Goal: Task Accomplishment & Management: Manage account settings

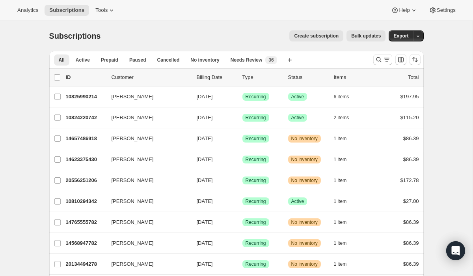
click at [318, 36] on span "Create subscription" at bounding box center [316, 36] width 45 height 6
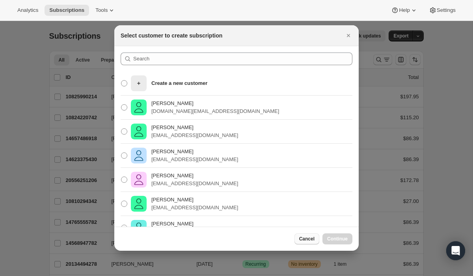
click at [308, 240] on span "Cancel" at bounding box center [306, 238] width 15 height 6
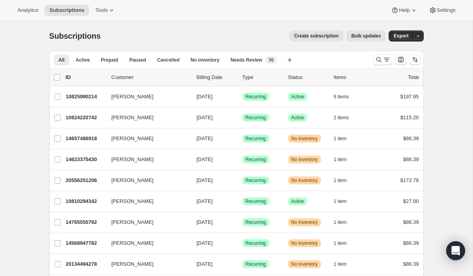
click at [318, 34] on span "Create subscription" at bounding box center [316, 36] width 45 height 6
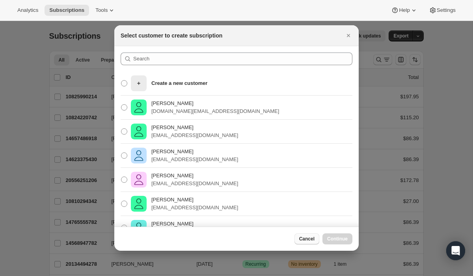
click at [306, 239] on span "Cancel" at bounding box center [306, 238] width 15 height 6
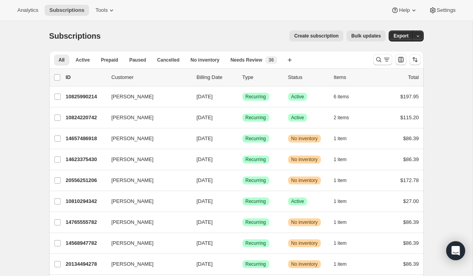
click at [317, 35] on span "Create subscription" at bounding box center [316, 36] width 45 height 6
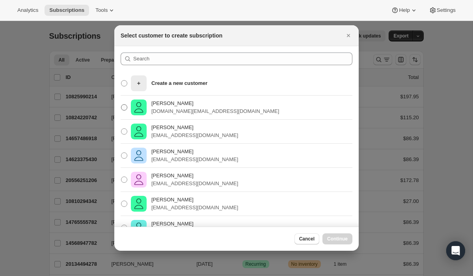
click at [170, 106] on p "Laura Kempher" at bounding box center [215, 103] width 128 height 8
click at [121, 104] on input "Laura Kempher laurakempher.llc@gmail.com" at bounding box center [121, 104] width 0 height 0
radio input "true"
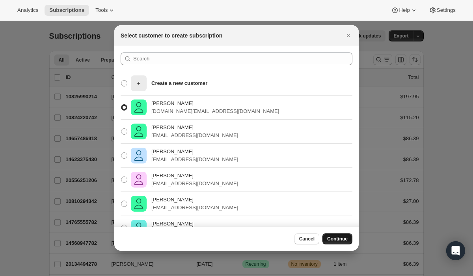
click at [341, 239] on span "Continue" at bounding box center [337, 238] width 20 height 6
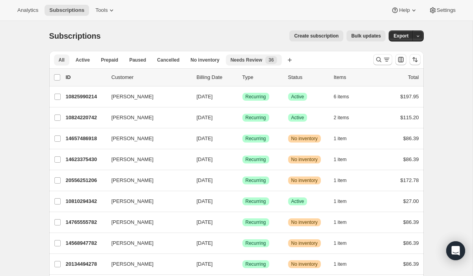
click at [244, 60] on span "Needs Review" at bounding box center [247, 60] width 32 height 6
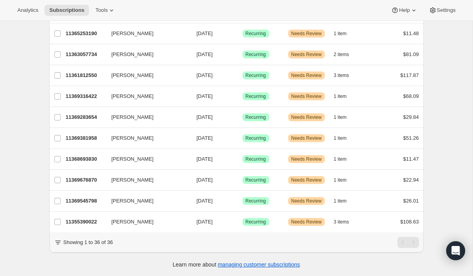
scroll to position [607, 0]
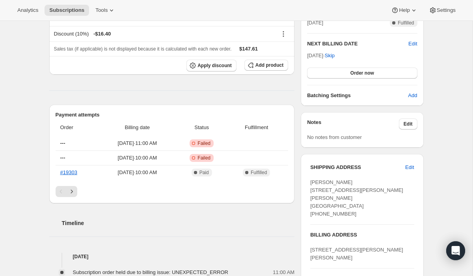
scroll to position [261, 0]
click at [457, 251] on icon "Open Intercom Messenger" at bounding box center [455, 250] width 9 height 10
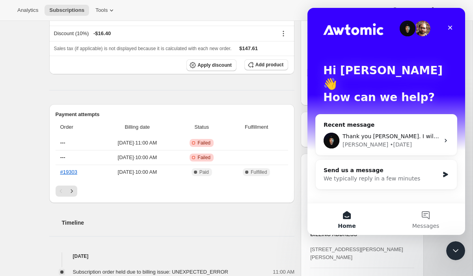
scroll to position [0, 0]
click at [382, 132] on div "Thank you [PERSON_NAME]. I will let the owner know and will reach out again if …" at bounding box center [391, 136] width 97 height 8
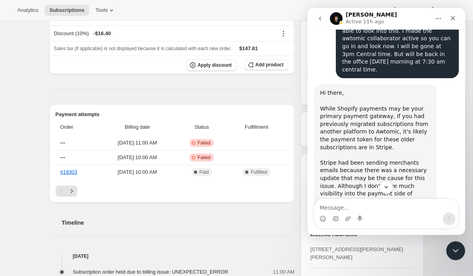
scroll to position [1685, 0]
click at [395, 252] on link "[URL][DOMAIN_NAME]" at bounding box center [368, 255] width 61 height 6
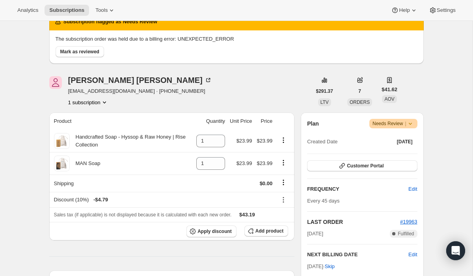
scroll to position [51, 0]
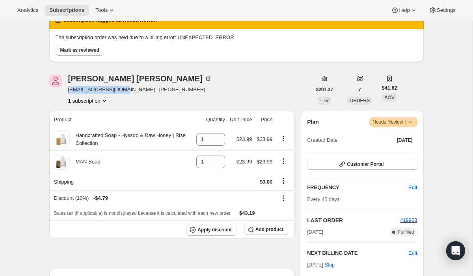
drag, startPoint x: 123, startPoint y: 90, endPoint x: 68, endPoint y: 91, distance: 55.6
click at [68, 91] on span "[EMAIL_ADDRESS][DOMAIN_NAME] · [PHONE_NUMBER]" at bounding box center [140, 90] width 144 height 8
copy span "tgrdjones2@gmail.com"
click at [67, 11] on span "Subscriptions" at bounding box center [66, 10] width 35 height 6
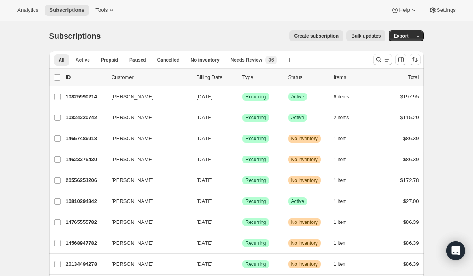
click at [310, 34] on span "Create subscription" at bounding box center [316, 36] width 45 height 6
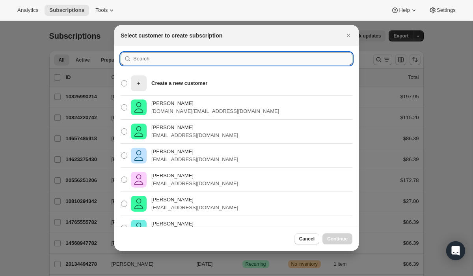
click at [232, 60] on input ":r2p:" at bounding box center [242, 58] width 219 height 13
paste input "tgrdjones2@gmail.com"
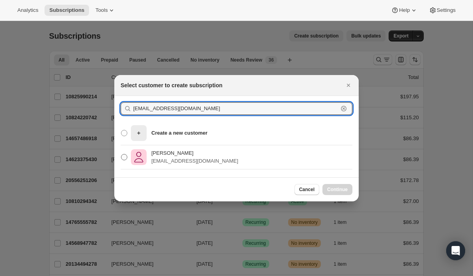
type input "tgrdjones2@gmail.com"
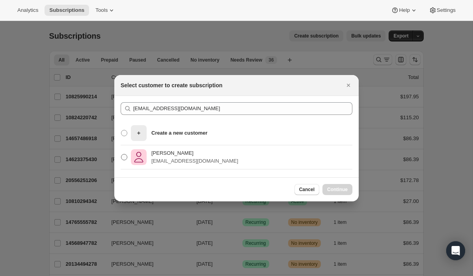
click at [182, 154] on p "Timothy Jones" at bounding box center [194, 153] width 87 height 8
click at [121, 154] on input "Timothy Jones tgrdjones2@gmail.com" at bounding box center [121, 154] width 0 height 0
radio input "true"
click at [332, 188] on span "Continue" at bounding box center [337, 189] width 20 height 6
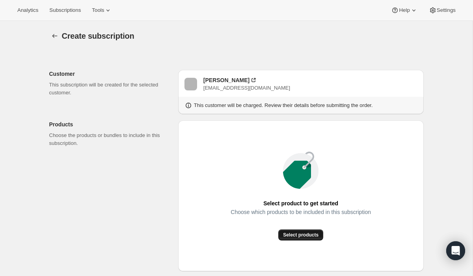
click at [308, 234] on span "Select products" at bounding box center [300, 234] width 35 height 6
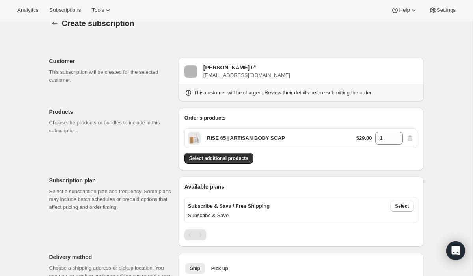
scroll to position [7, 0]
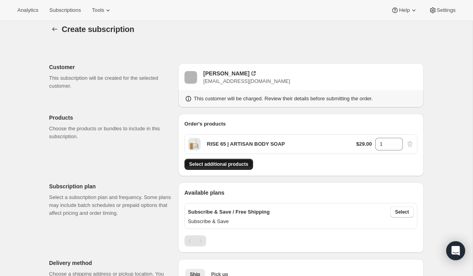
click at [240, 166] on span "Select additional products" at bounding box center [218, 164] width 59 height 6
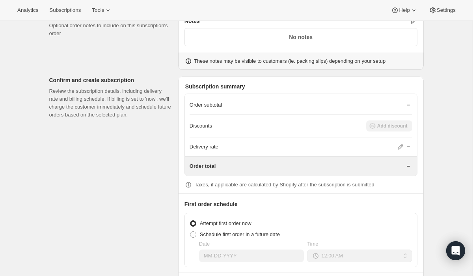
scroll to position [506, 0]
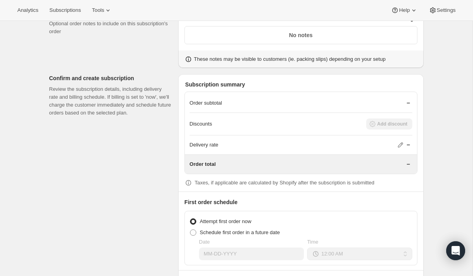
click at [353, 121] on div "Discounts Add discount" at bounding box center [301, 123] width 223 height 11
click at [207, 125] on p "Discounts" at bounding box center [201, 124] width 22 height 8
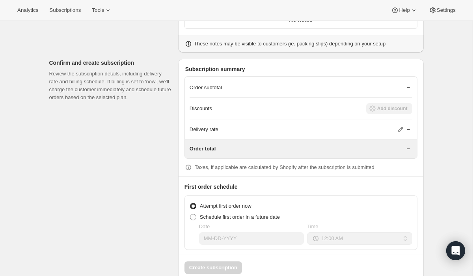
scroll to position [537, 0]
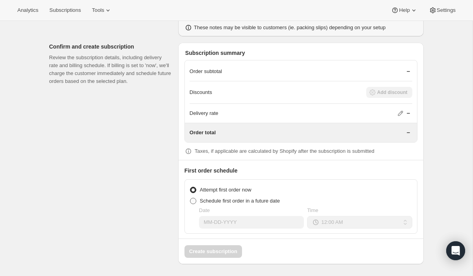
click at [193, 201] on span at bounding box center [193, 200] width 6 height 6
click at [190, 198] on input "Schedule first order in a future date" at bounding box center [190, 197] width 0 height 0
radio input "true"
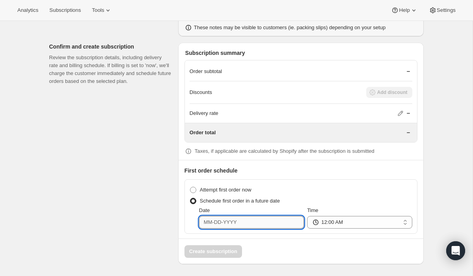
click at [269, 224] on input "Date" at bounding box center [251, 222] width 105 height 13
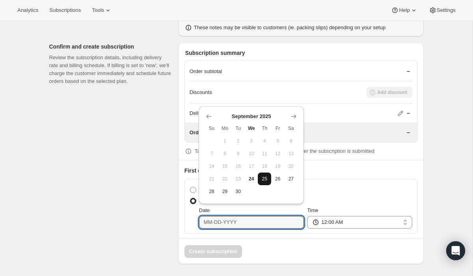
click at [263, 180] on span "25" at bounding box center [264, 178] width 7 height 6
type input "09-25-2025"
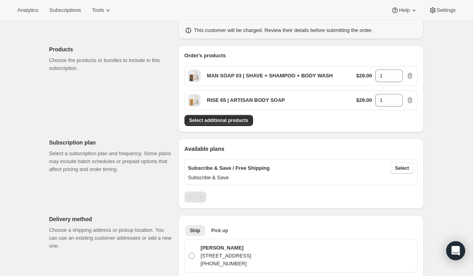
scroll to position [76, 0]
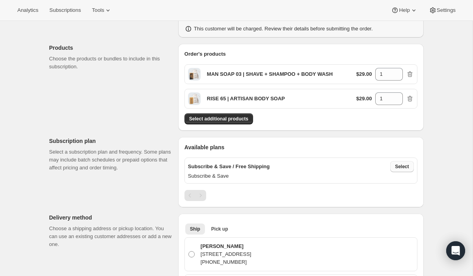
click at [404, 164] on span "Select" at bounding box center [402, 166] width 14 height 6
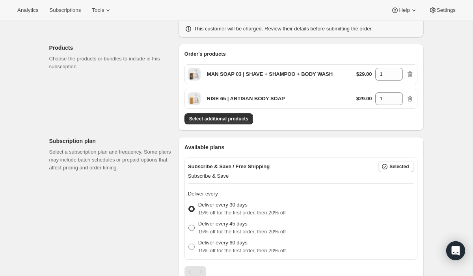
click at [234, 226] on p "Deliver every 45 days" at bounding box center [242, 224] width 88 height 8
click at [189, 225] on input "Deliver every 45 days 15% off for the first order, then 20% off" at bounding box center [188, 224] width 0 height 0
radio input "true"
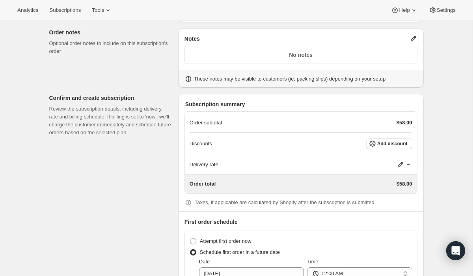
scroll to position [613, 0]
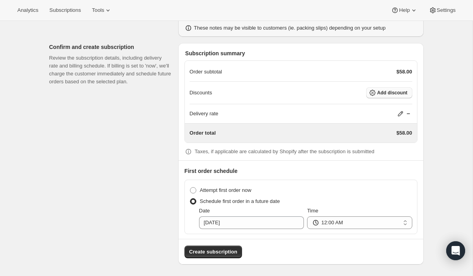
click at [381, 93] on span "Add discount" at bounding box center [392, 92] width 30 height 6
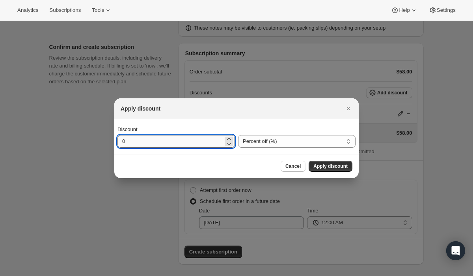
click at [216, 142] on input "0" at bounding box center [170, 141] width 106 height 13
type input "10"
click at [322, 167] on span "Apply discount" at bounding box center [330, 166] width 34 height 6
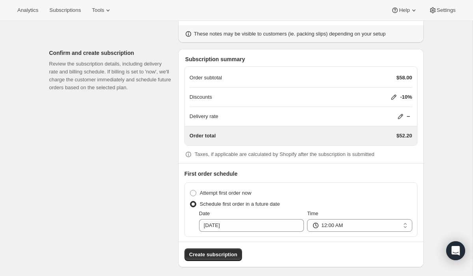
scroll to position [610, 0]
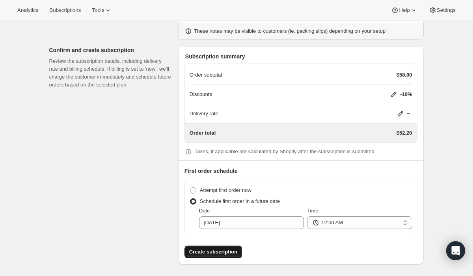
click at [207, 250] on span "Create subscription" at bounding box center [213, 252] width 48 height 8
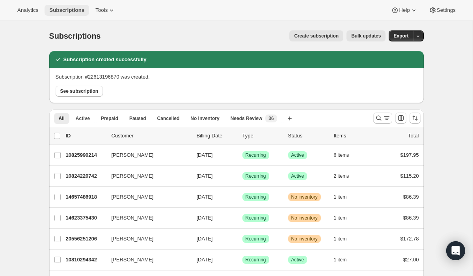
click at [76, 11] on span "Subscriptions" at bounding box center [66, 10] width 35 height 6
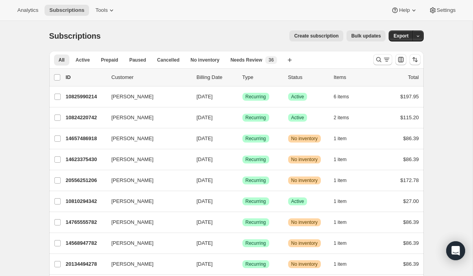
click at [312, 37] on span "Create subscription" at bounding box center [316, 36] width 45 height 6
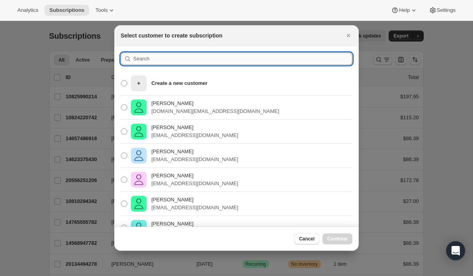
click at [233, 59] on input ":res:" at bounding box center [242, 58] width 219 height 13
paste input "jessica@3forkssaddlery.com"
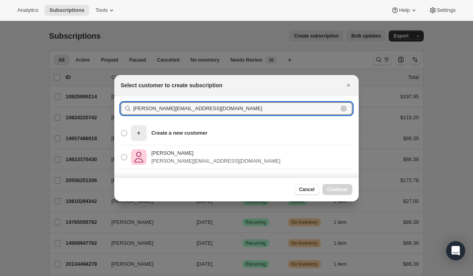
type input "jessica@3forkssaddlery.com"
click at [248, 157] on div "Jessica Petersen jessica@3forkssaddlery.com" at bounding box center [236, 157] width 244 height 24
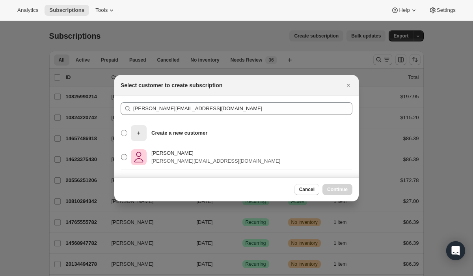
click at [196, 158] on p "jessica@3forkssaddlery.com" at bounding box center [215, 161] width 129 height 8
click at [121, 154] on input "Jessica Petersen jessica@3forkssaddlery.com" at bounding box center [121, 154] width 0 height 0
radio input "true"
click at [333, 190] on span "Continue" at bounding box center [337, 189] width 20 height 6
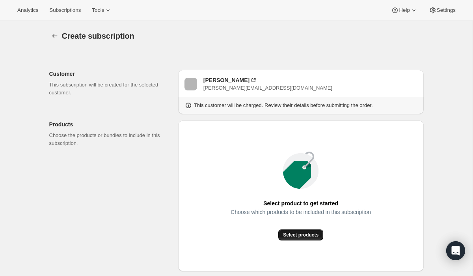
click at [283, 233] on span "Select products" at bounding box center [300, 234] width 35 height 6
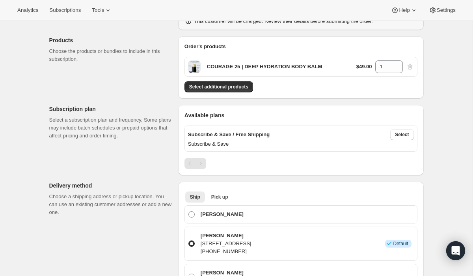
scroll to position [84, 0]
click at [399, 133] on span "Select" at bounding box center [402, 134] width 14 height 6
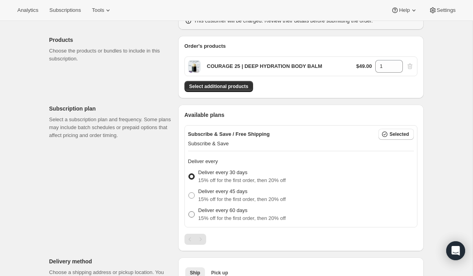
click at [219, 208] on p "Deliver every 60 days" at bounding box center [242, 210] width 88 height 8
click at [189, 211] on input "Deliver every 60 days 15% off for the first order, then 20% off" at bounding box center [188, 211] width 0 height 0
radio input "true"
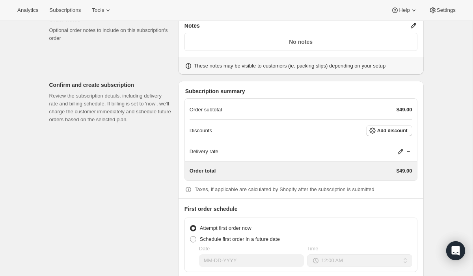
scroll to position [602, 0]
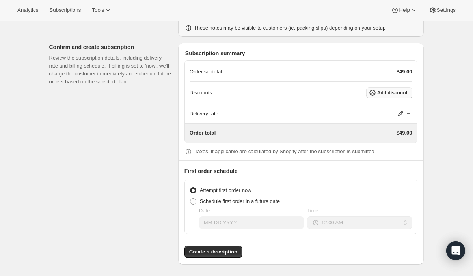
click at [385, 94] on span "Add discount" at bounding box center [392, 92] width 30 height 6
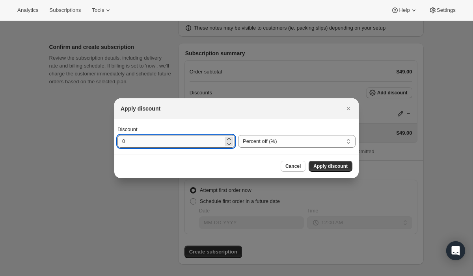
click at [202, 141] on input "0" at bounding box center [170, 141] width 106 height 13
type input "10"
click at [320, 166] on span "Apply discount" at bounding box center [330, 166] width 34 height 6
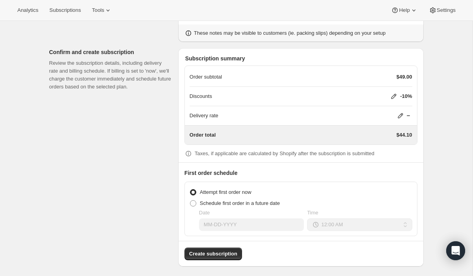
scroll to position [599, 0]
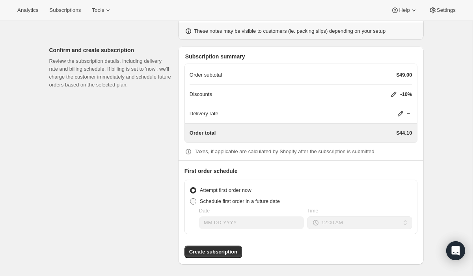
click at [210, 199] on span "Schedule first order in a future date" at bounding box center [240, 201] width 80 height 6
click at [190, 198] on input "Schedule first order in a future date" at bounding box center [190, 198] width 0 height 0
radio input "true"
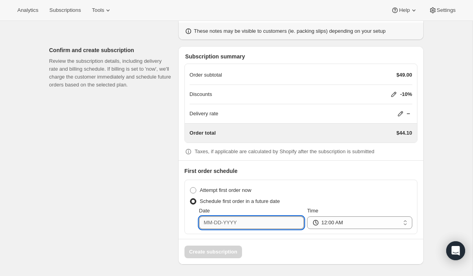
click at [243, 221] on input "Date" at bounding box center [251, 222] width 105 height 13
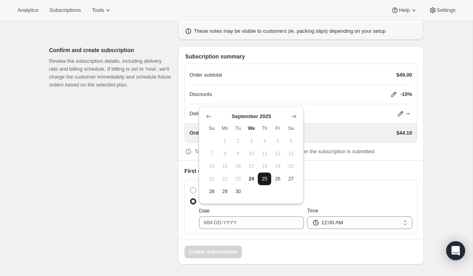
click at [265, 179] on span "25" at bounding box center [264, 178] width 7 height 6
type input "09-25-2025"
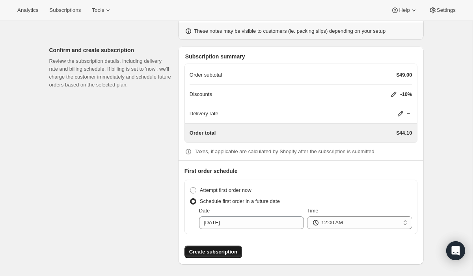
click at [222, 251] on span "Create subscription" at bounding box center [213, 252] width 48 height 8
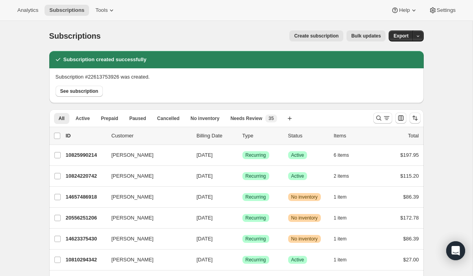
click at [313, 37] on span "Create subscription" at bounding box center [316, 36] width 45 height 6
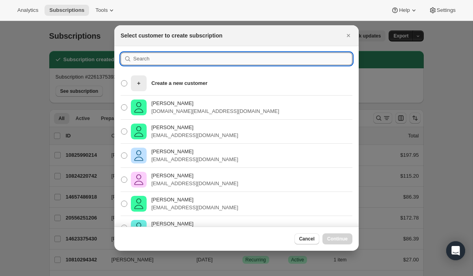
click at [225, 59] on input ":rr1:" at bounding box center [242, 58] width 219 height 13
paste input "jbtw1224@yahoo.com"
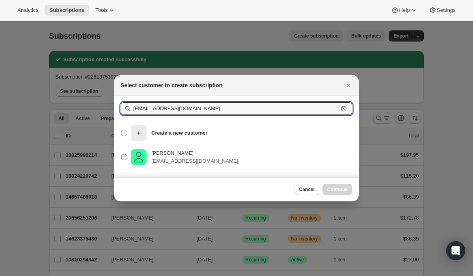
type input "jbtw1224@yahoo.com"
click at [179, 157] on p "jbtw1224@yahoo.com" at bounding box center [194, 161] width 87 height 8
click at [121, 154] on input "jennifer warholic jbtw1224@yahoo.com" at bounding box center [121, 154] width 0 height 0
radio input "true"
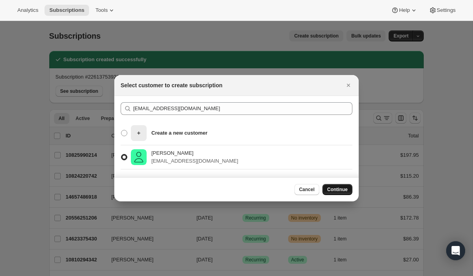
click at [340, 192] on span "Continue" at bounding box center [337, 189] width 20 height 6
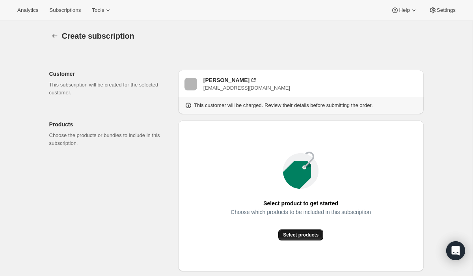
click at [295, 232] on span "Select products" at bounding box center [300, 234] width 35 height 6
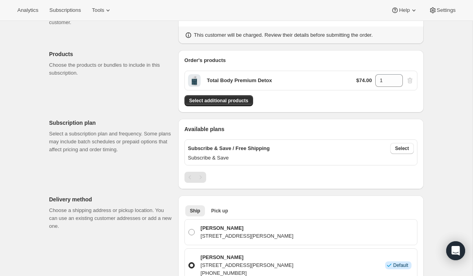
scroll to position [73, 0]
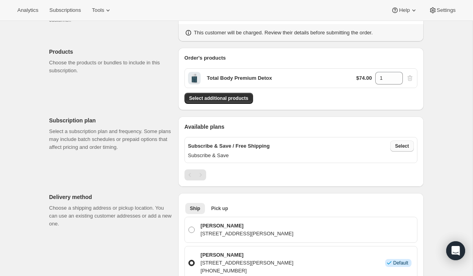
click at [402, 145] on span "Select" at bounding box center [402, 146] width 14 height 6
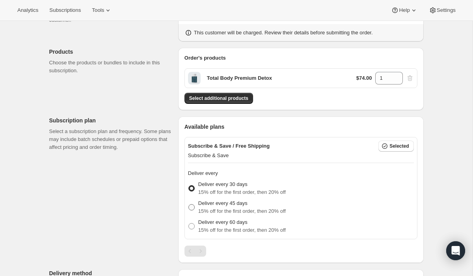
click at [270, 207] on p "15% off for the first order, then 20% off" at bounding box center [242, 211] width 88 height 8
click at [189, 204] on input "Deliver every 45 days 15% off for the first order, then 20% off" at bounding box center [188, 204] width 0 height 0
radio input "true"
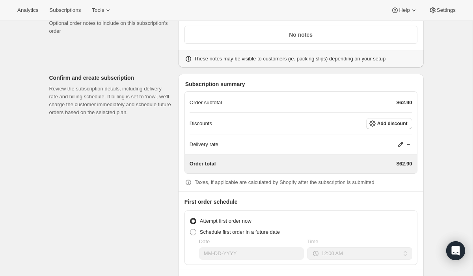
scroll to position [522, 0]
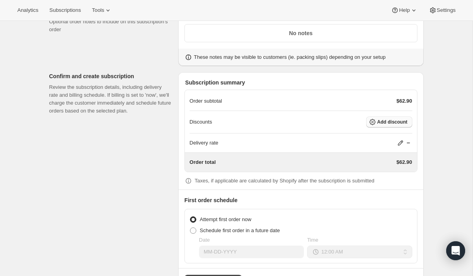
click at [384, 119] on span "Add discount" at bounding box center [392, 122] width 30 height 6
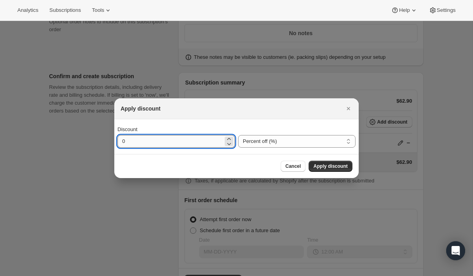
click at [188, 142] on input "0" at bounding box center [170, 141] width 106 height 13
type input "10"
click at [339, 165] on span "Apply discount" at bounding box center [330, 166] width 34 height 6
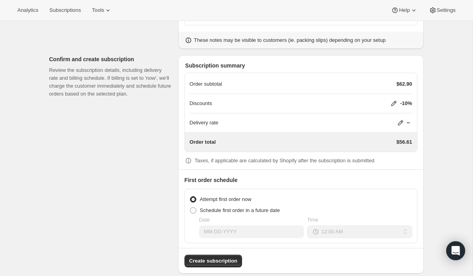
scroll to position [548, 0]
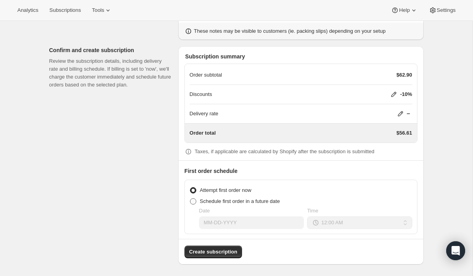
click at [194, 200] on span at bounding box center [193, 201] width 6 height 6
click at [190, 198] on input "Schedule first order in a future date" at bounding box center [190, 198] width 0 height 0
radio input "true"
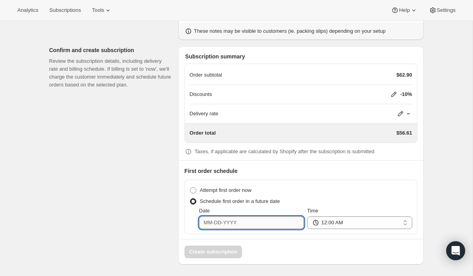
click at [224, 221] on input "Date" at bounding box center [251, 222] width 105 height 13
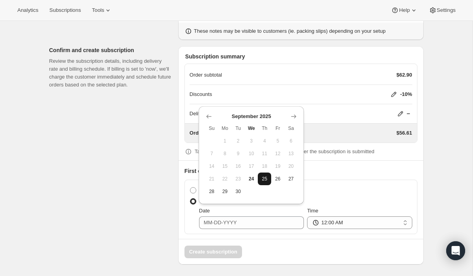
click at [265, 176] on span "25" at bounding box center [264, 178] width 7 height 6
type input "09-25-2025"
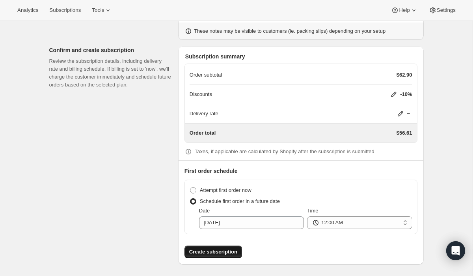
click at [218, 251] on span "Create subscription" at bounding box center [213, 252] width 48 height 8
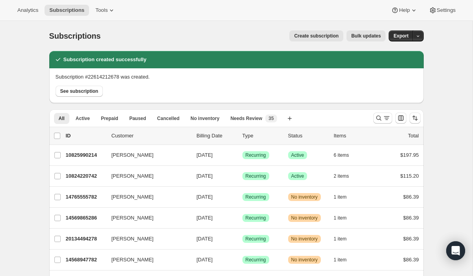
click at [309, 36] on span "Create subscription" at bounding box center [316, 36] width 45 height 6
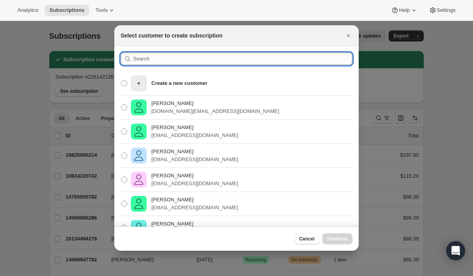
click at [232, 59] on input ":r172:" at bounding box center [242, 58] width 219 height 13
paste input "pattylowenstein@sbcglobal.net"
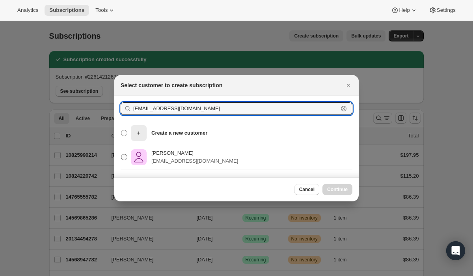
type input "pattylowenstein@sbcglobal.net"
click at [177, 160] on p "pattylowenstein@sbcglobal.net" at bounding box center [194, 161] width 87 height 8
click at [121, 154] on input "Patty Lowenstein pattylowenstein@sbcglobal.net" at bounding box center [121, 154] width 0 height 0
radio input "true"
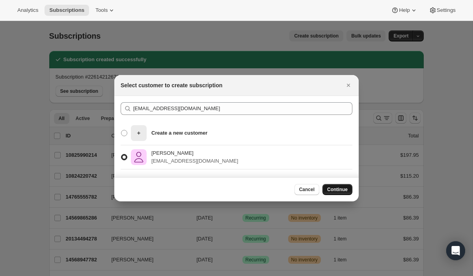
click at [332, 192] on button "Continue" at bounding box center [337, 189] width 30 height 11
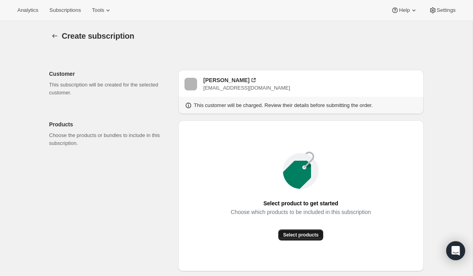
click at [291, 236] on span "Select products" at bounding box center [300, 234] width 35 height 6
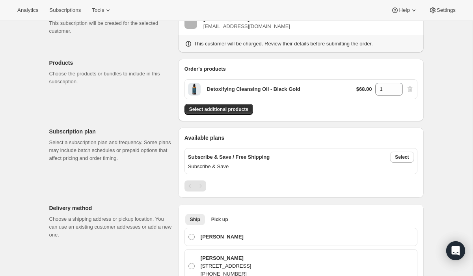
scroll to position [69, 0]
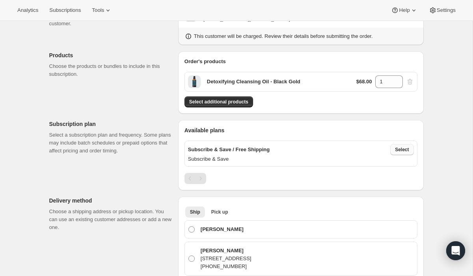
click at [407, 147] on span "Select" at bounding box center [402, 149] width 14 height 6
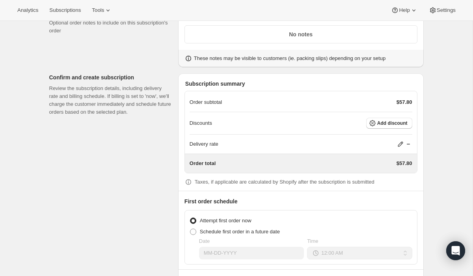
scroll to position [670, 0]
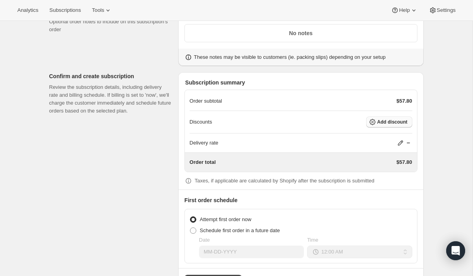
click at [402, 123] on span "Add discount" at bounding box center [392, 122] width 30 height 6
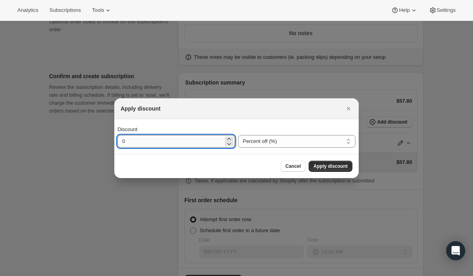
click at [209, 142] on input "0" at bounding box center [170, 141] width 106 height 13
type input "10"
click at [335, 164] on span "Apply discount" at bounding box center [330, 166] width 34 height 6
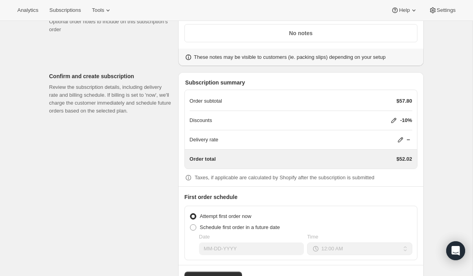
scroll to position [696, 0]
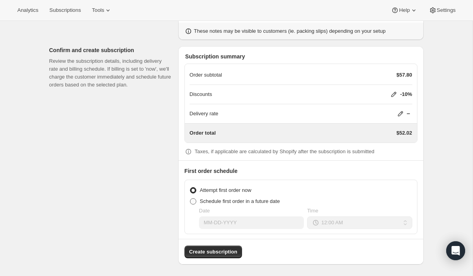
click at [265, 199] on span "Schedule first order in a future date" at bounding box center [240, 201] width 80 height 6
click at [190, 198] on input "Schedule first order in a future date" at bounding box center [190, 198] width 0 height 0
radio input "true"
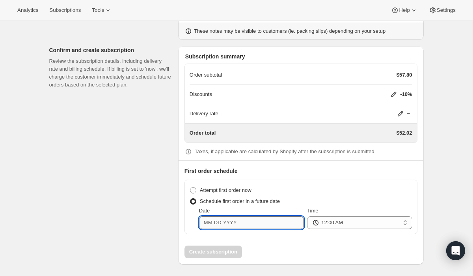
click at [251, 221] on input "Date" at bounding box center [251, 222] width 105 height 13
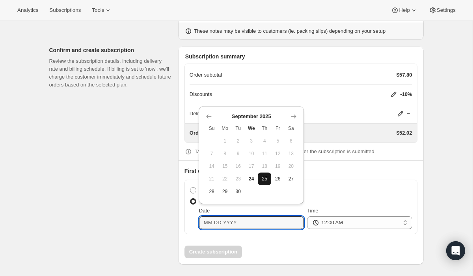
click at [264, 179] on span "25" at bounding box center [264, 178] width 7 height 6
type input "09-25-2025"
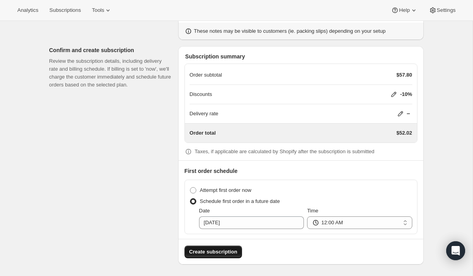
click at [222, 255] on button "Create subscription" at bounding box center [213, 251] width 58 height 13
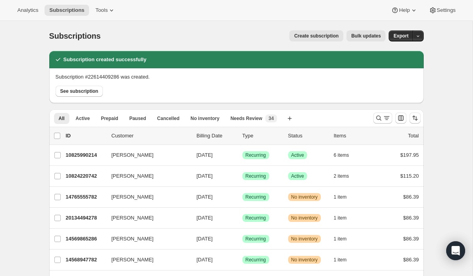
click at [304, 38] on span "Create subscription" at bounding box center [316, 36] width 45 height 6
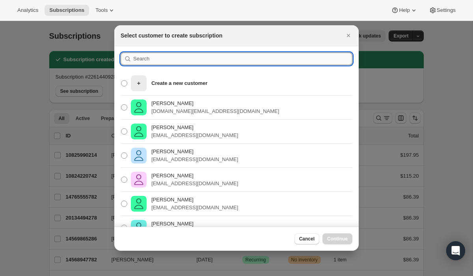
click at [215, 58] on input ":r1j8:" at bounding box center [242, 58] width 219 height 13
paste input "mmperry611@gmail.com"
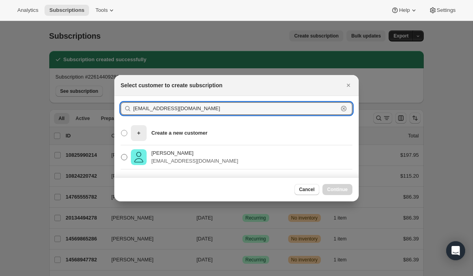
type input "mmperry611@gmail.com"
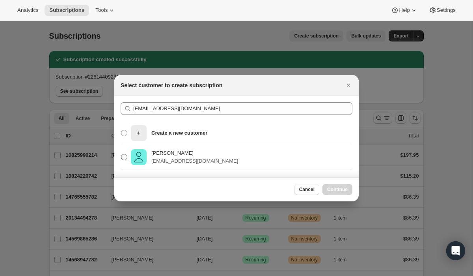
click at [178, 155] on p "Maggie Perry" at bounding box center [194, 153] width 87 height 8
click at [121, 154] on input "Maggie Perry mmperry611@gmail.com" at bounding box center [121, 154] width 0 height 0
radio input "true"
click at [339, 188] on span "Continue" at bounding box center [337, 189] width 20 height 6
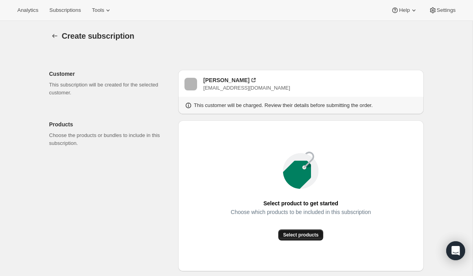
click at [301, 237] on span "Select products" at bounding box center [300, 234] width 35 height 6
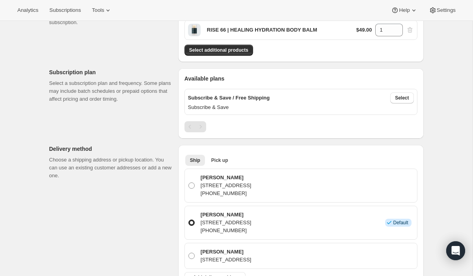
scroll to position [121, 0]
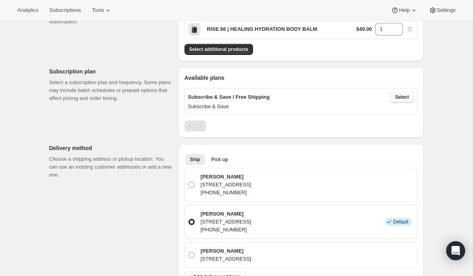
click at [403, 99] on span "Select" at bounding box center [402, 97] width 14 height 6
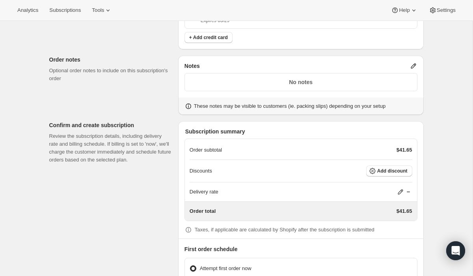
scroll to position [516, 0]
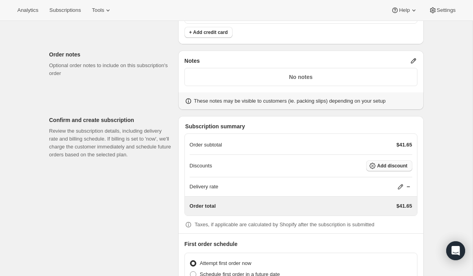
click at [386, 166] on span "Add discount" at bounding box center [392, 165] width 30 height 6
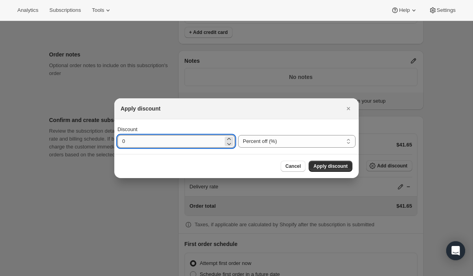
click at [204, 140] on input "0" at bounding box center [170, 141] width 106 height 13
type input "10"
click at [337, 168] on span "Apply discount" at bounding box center [330, 166] width 34 height 6
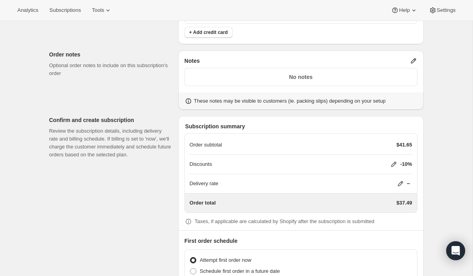
scroll to position [585, 0]
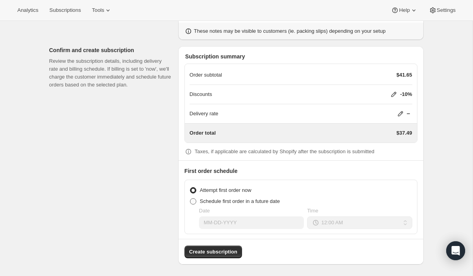
click at [198, 201] on label "Schedule first order in a future date" at bounding box center [235, 201] width 90 height 11
click at [190, 198] on input "Schedule first order in a future date" at bounding box center [190, 198] width 0 height 0
radio input "true"
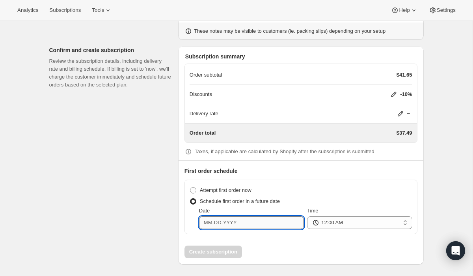
click at [234, 222] on input "Date" at bounding box center [251, 222] width 105 height 13
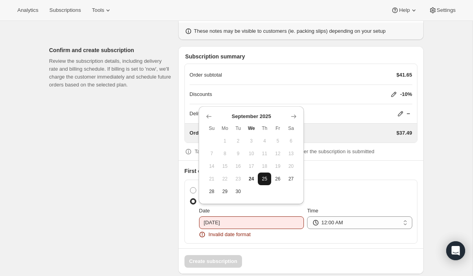
click at [264, 178] on span "25" at bounding box center [264, 178] width 7 height 6
type input "09-25-2025"
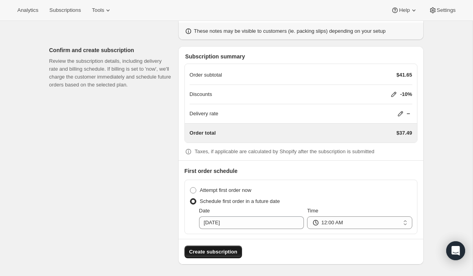
click at [212, 250] on span "Create subscription" at bounding box center [213, 252] width 48 height 8
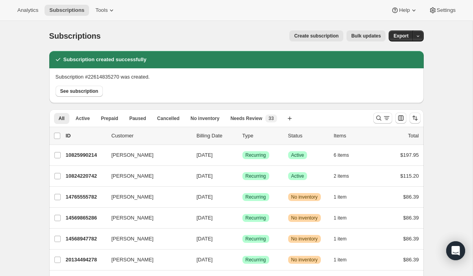
click at [305, 35] on span "Create subscription" at bounding box center [316, 36] width 45 height 6
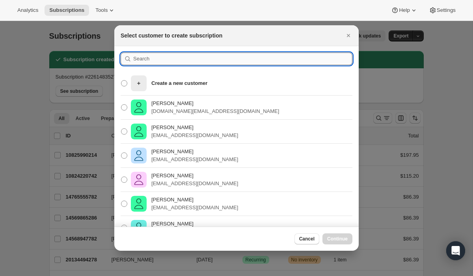
click at [231, 58] on input ":r1va:" at bounding box center [242, 58] width 219 height 13
paste input "lkvestal@gmail.com"
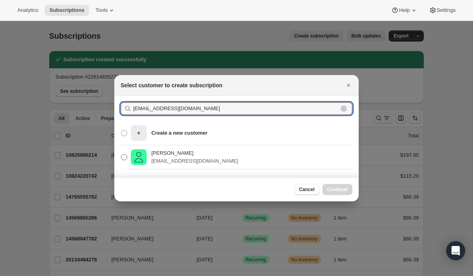
type input "lkvestal@gmail.com"
click at [172, 157] on p "lkvestal@gmail.com" at bounding box center [194, 161] width 87 height 8
click at [121, 154] on input "Leta Vestal lkvestal@gmail.com" at bounding box center [121, 154] width 0 height 0
radio input "true"
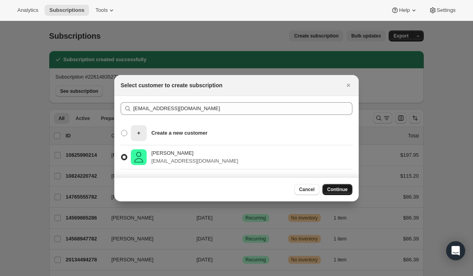
click at [341, 189] on span "Continue" at bounding box center [337, 189] width 20 height 6
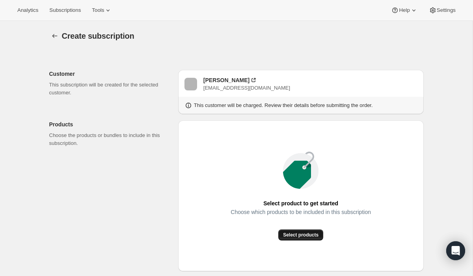
click at [293, 235] on span "Select products" at bounding box center [300, 234] width 35 height 6
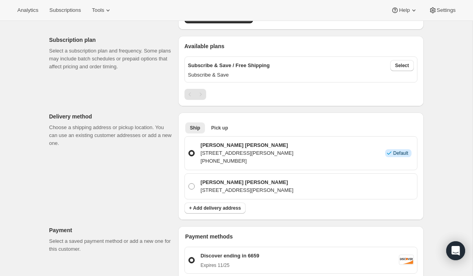
scroll to position [155, 0]
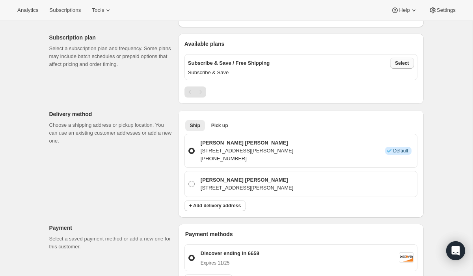
click at [403, 63] on span "Select" at bounding box center [402, 63] width 14 height 6
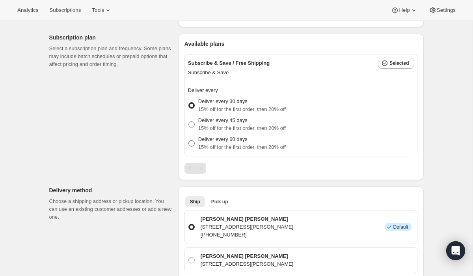
click at [242, 143] on p "15% off for the first order, then 20% off" at bounding box center [242, 147] width 88 height 8
click at [189, 140] on input "Deliver every 60 days 15% off for the first order, then 20% off" at bounding box center [188, 140] width 0 height 0
radio input "true"
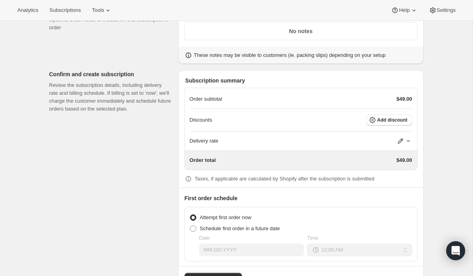
scroll to position [529, 0]
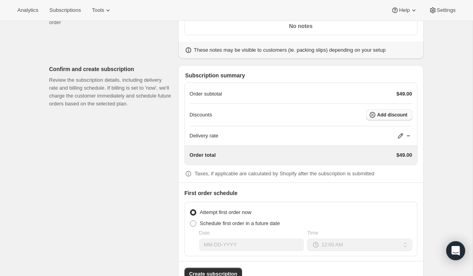
click at [381, 115] on span "Add discount" at bounding box center [392, 115] width 30 height 6
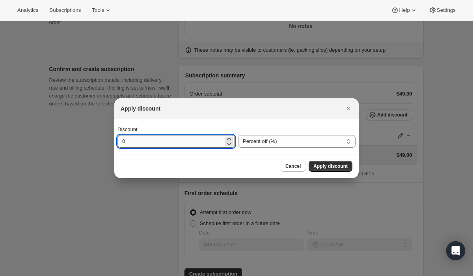
click at [202, 145] on input "0" at bounding box center [170, 141] width 106 height 13
type input "10"
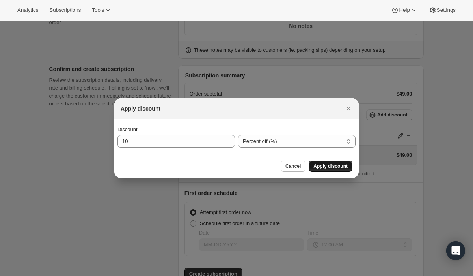
click at [321, 168] on span "Apply discount" at bounding box center [330, 166] width 34 height 6
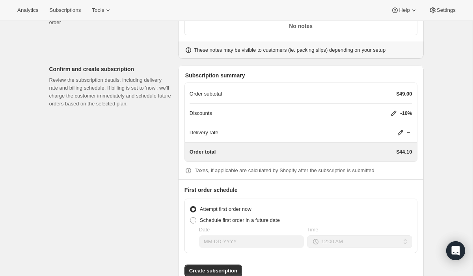
scroll to position [548, 0]
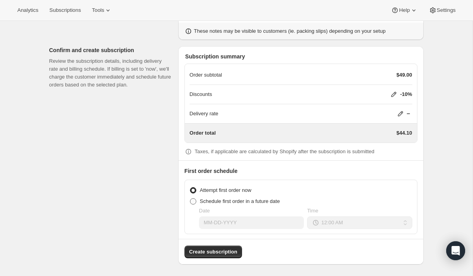
click at [215, 200] on span "Schedule first order in a future date" at bounding box center [240, 201] width 80 height 6
click at [190, 198] on input "Schedule first order in a future date" at bounding box center [190, 198] width 0 height 0
radio input "true"
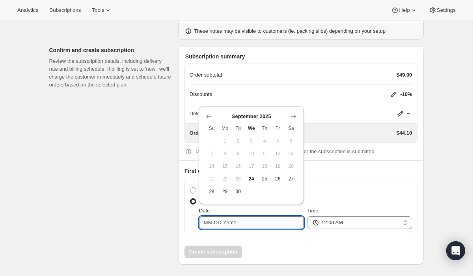
click at [232, 223] on input "Date" at bounding box center [251, 222] width 105 height 13
click at [266, 175] on span "25" at bounding box center [264, 178] width 7 height 6
type input "09-25-2025"
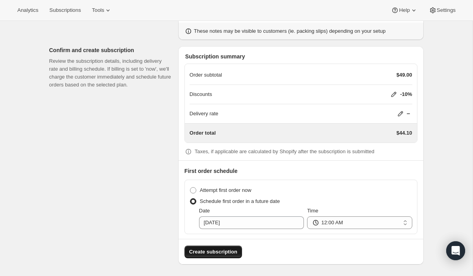
click at [218, 251] on span "Create subscription" at bounding box center [213, 252] width 48 height 8
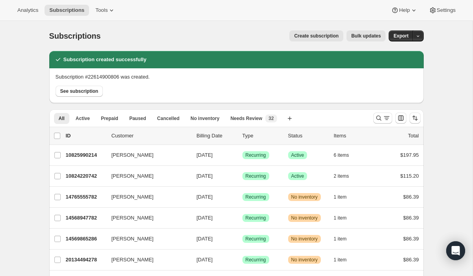
click at [324, 34] on span "Create subscription" at bounding box center [316, 36] width 45 height 6
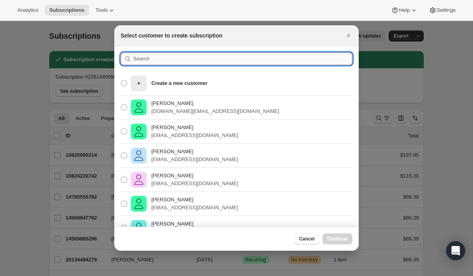
click at [259, 59] on input ":r2bb:" at bounding box center [242, 58] width 219 height 13
paste input "edwardsran8@gmail.com"
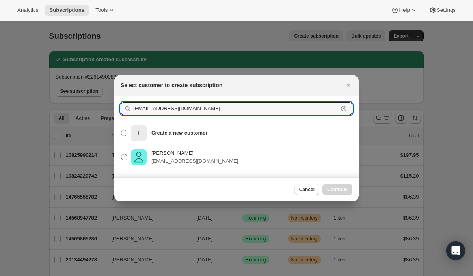
type input "edwardsran8@gmail.com"
click at [191, 157] on p "edwardsran8@gmail.com" at bounding box center [194, 161] width 87 height 8
click at [121, 154] on input "Randi Edwards edwardsran8@gmail.com" at bounding box center [121, 154] width 0 height 0
radio input "true"
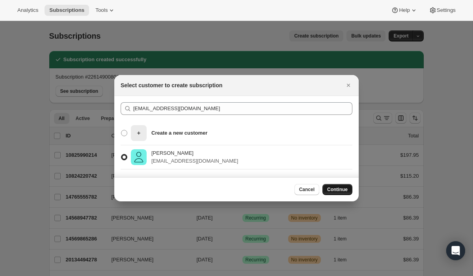
click at [329, 188] on span "Continue" at bounding box center [337, 189] width 20 height 6
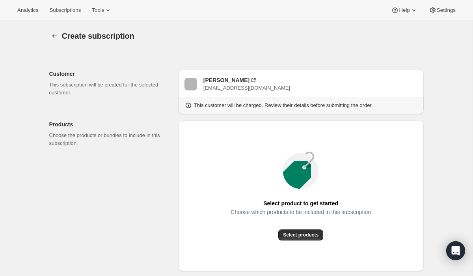
radio input "true"
click at [302, 234] on span "Select products" at bounding box center [300, 234] width 35 height 6
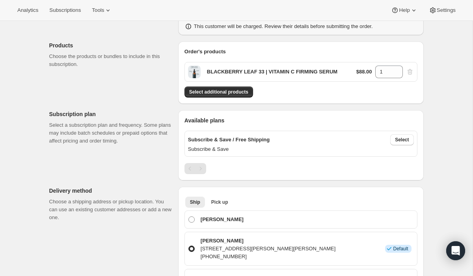
scroll to position [82, 0]
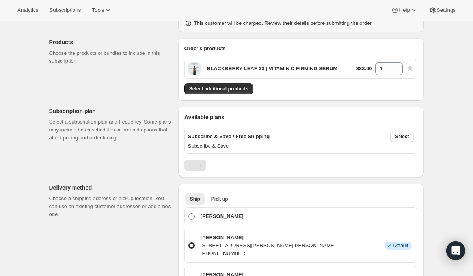
click at [404, 137] on span "Select" at bounding box center [402, 136] width 14 height 6
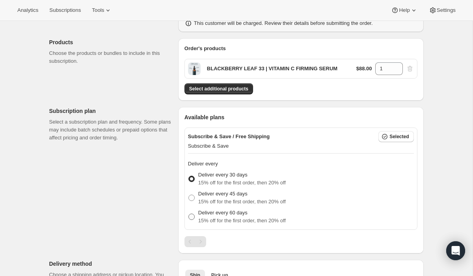
click at [244, 211] on p "Deliver every 60 days" at bounding box center [242, 213] width 88 height 8
click at [189, 213] on input "Deliver every 60 days 15% off for the first order, then 20% off" at bounding box center [188, 213] width 0 height 0
radio input "true"
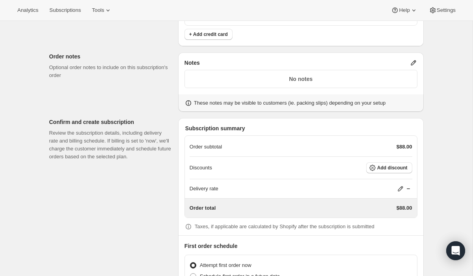
scroll to position [529, 0]
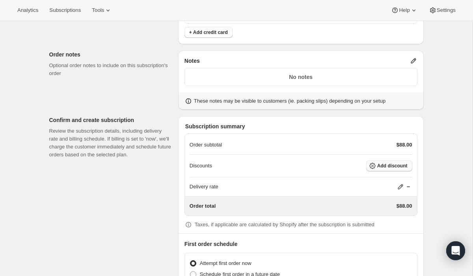
click at [390, 166] on span "Add discount" at bounding box center [392, 165] width 30 height 6
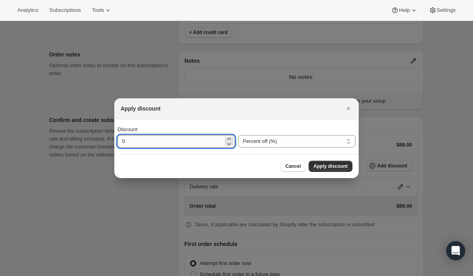
click at [207, 145] on input "0" at bounding box center [170, 141] width 106 height 13
type input "10"
click at [333, 164] on span "Apply discount" at bounding box center [330, 166] width 34 height 6
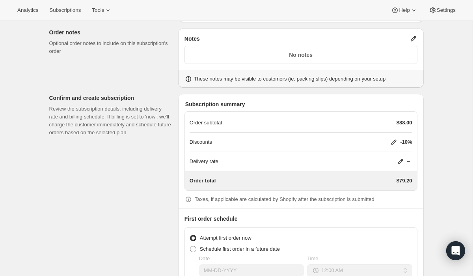
scroll to position [599, 0]
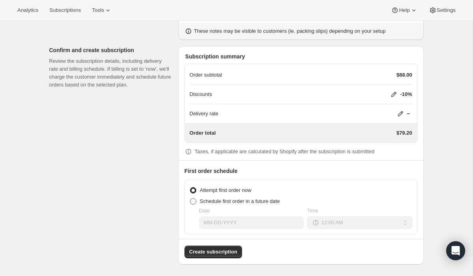
click at [217, 200] on span "Schedule first order in a future date" at bounding box center [240, 201] width 80 height 6
click at [190, 198] on input "Schedule first order in a future date" at bounding box center [190, 198] width 0 height 0
radio input "true"
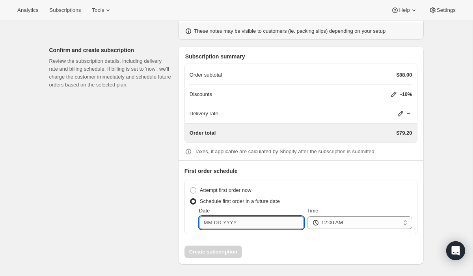
click at [230, 224] on input "Date" at bounding box center [251, 222] width 105 height 13
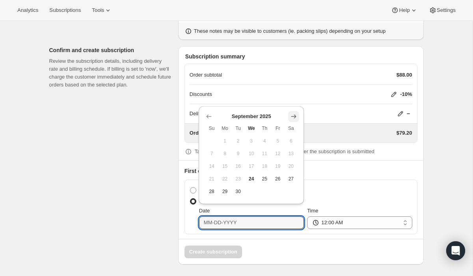
click at [295, 115] on icon "Show next month, October 2025" at bounding box center [293, 116] width 5 height 4
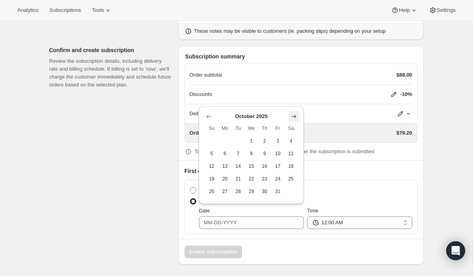
click at [295, 115] on icon "Show next month, November 2025" at bounding box center [293, 116] width 5 height 4
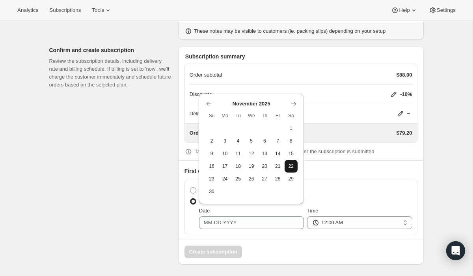
click at [289, 164] on span "22" at bounding box center [291, 166] width 7 height 6
type input "11-22-2025"
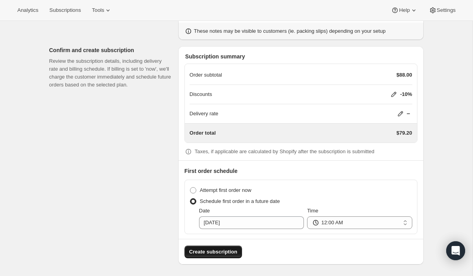
click at [210, 250] on span "Create subscription" at bounding box center [213, 252] width 48 height 8
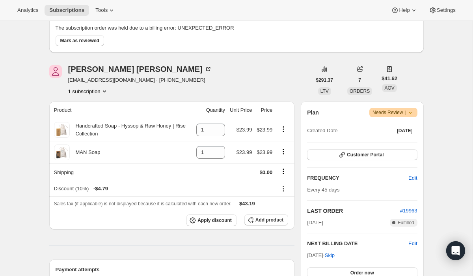
scroll to position [61, 0]
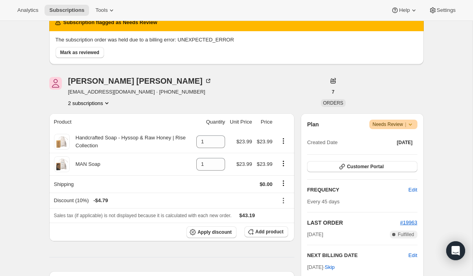
scroll to position [51, 0]
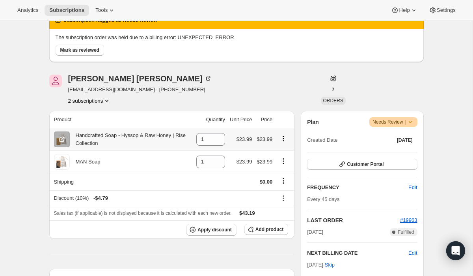
click at [245, 140] on span "$23.99" at bounding box center [245, 139] width 16 height 6
click at [83, 99] on button "2 subscriptions" at bounding box center [89, 101] width 43 height 8
click at [83, 128] on span "22613196870" at bounding box center [77, 129] width 32 height 6
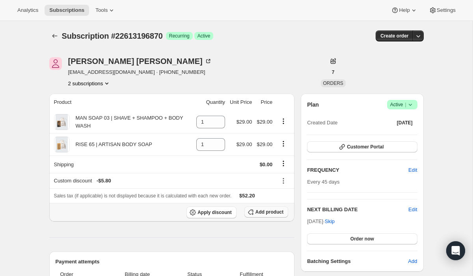
click at [265, 213] on span "Add product" at bounding box center [269, 212] width 28 height 6
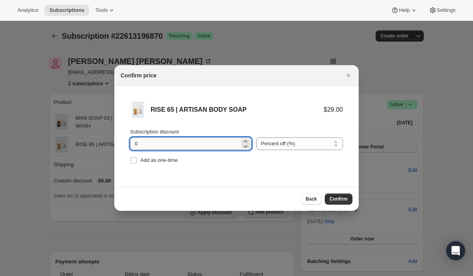
click at [143, 143] on input "0" at bounding box center [185, 143] width 110 height 13
type input "20"
click at [290, 147] on select "Percent off (%) Amount off ($)" at bounding box center [299, 143] width 87 height 13
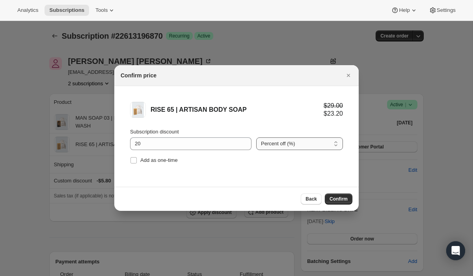
select select "fixed"
click at [256, 137] on select "Percent off (%) Amount off ($)" at bounding box center [299, 143] width 87 height 13
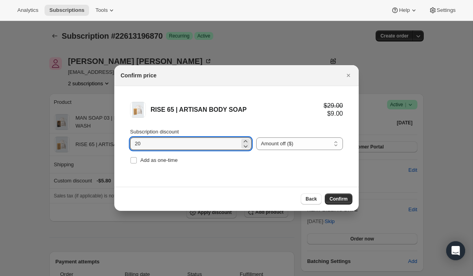
drag, startPoint x: 148, startPoint y: 143, endPoint x: 118, endPoint y: 143, distance: 30.4
click at [118, 143] on li "RISE 65 | ARTISAN BODY SOAP $29.00 $9.00 Subscription discount 20 Percent off (…" at bounding box center [236, 133] width 244 height 95
type input "5.01"
click at [334, 199] on span "Confirm" at bounding box center [339, 199] width 18 height 6
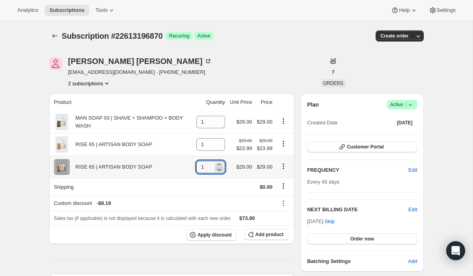
click at [218, 170] on icon at bounding box center [219, 169] width 8 height 8
type input "0"
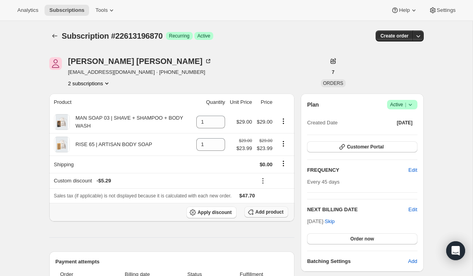
click at [262, 212] on span "Add product" at bounding box center [269, 212] width 28 height 6
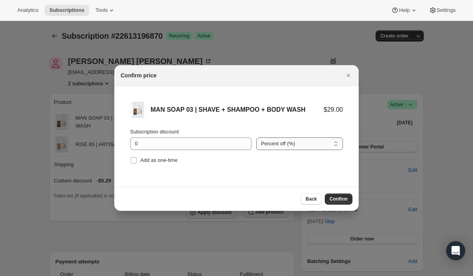
click at [282, 147] on select "Percent off (%) Amount off ($)" at bounding box center [299, 143] width 87 height 13
select select "fixed"
click at [256, 137] on select "Percent off (%) Amount off ($)" at bounding box center [299, 143] width 87 height 13
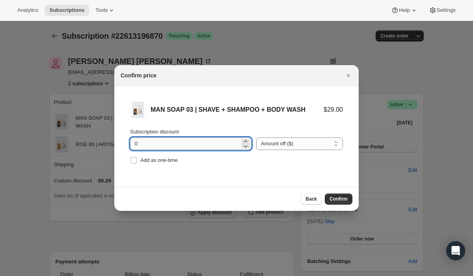
click at [204, 143] on input "0" at bounding box center [185, 143] width 110 height 13
type input "5.01"
click at [335, 199] on span "Confirm" at bounding box center [339, 199] width 18 height 6
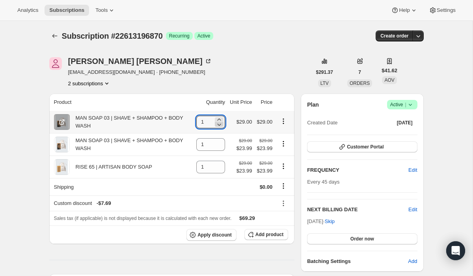
click at [216, 125] on icon at bounding box center [219, 124] width 8 height 8
type input "0"
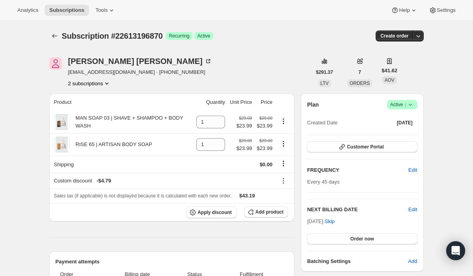
click at [86, 84] on button "2 subscriptions" at bounding box center [89, 83] width 43 height 8
click at [90, 98] on span "10825596998" at bounding box center [77, 98] width 32 height 6
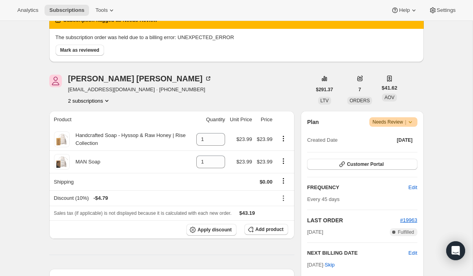
scroll to position [53, 0]
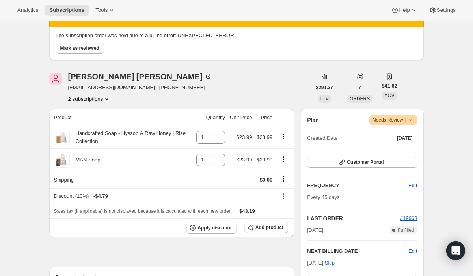
click at [93, 47] on span "Mark as reviewed" at bounding box center [79, 48] width 39 height 6
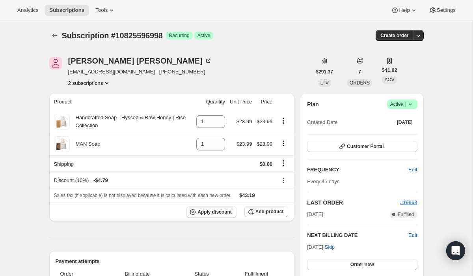
scroll to position [0, 0]
click at [412, 105] on icon at bounding box center [410, 105] width 8 height 8
click at [400, 133] on span "Cancel subscription" at bounding box center [400, 133] width 45 height 6
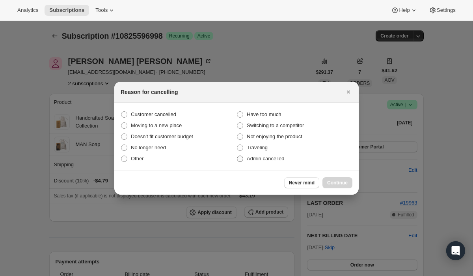
click at [261, 160] on span "Admin cancelled" at bounding box center [265, 158] width 37 height 6
click at [237, 156] on input "Admin cancelled" at bounding box center [237, 155] width 0 height 0
radio input "true"
click at [334, 185] on span "Continue" at bounding box center [337, 182] width 20 height 6
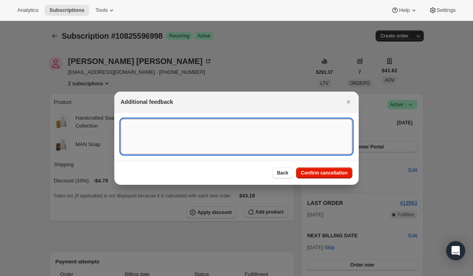
click at [248, 135] on textarea ":rks:" at bounding box center [237, 136] width 232 height 35
type textarea "Token, Payment Gateway not working."
click at [313, 173] on span "Confirm cancellation" at bounding box center [324, 173] width 47 height 6
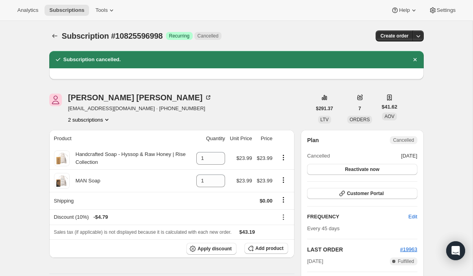
click at [85, 119] on button "2 subscriptions" at bounding box center [89, 119] width 43 height 8
click at [88, 148] on span "22613196870" at bounding box center [77, 148] width 32 height 6
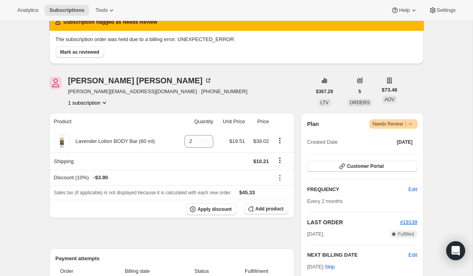
scroll to position [45, 0]
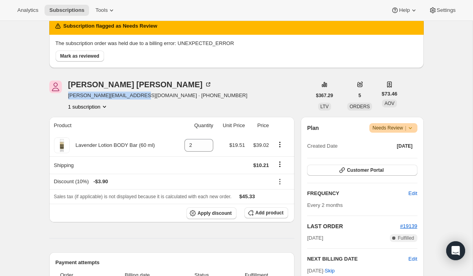
drag, startPoint x: 137, startPoint y: 96, endPoint x: 67, endPoint y: 96, distance: 70.6
click at [67, 96] on div "Jessica Petersen jessica@3forkssaddlery.com · +14062090029 1 subscription" at bounding box center [180, 95] width 262 height 30
copy span "[PERSON_NAME][EMAIL_ADDRESS][DOMAIN_NAME]"
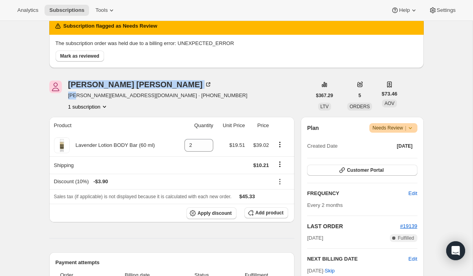
drag, startPoint x: 75, startPoint y: 93, endPoint x: 45, endPoint y: 60, distance: 43.8
click at [95, 99] on span "[PERSON_NAME][EMAIL_ADDRESS][DOMAIN_NAME] · [PHONE_NUMBER]" at bounding box center [157, 95] width 179 height 8
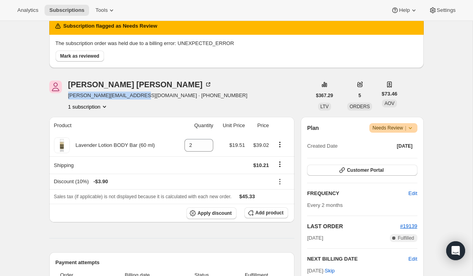
drag, startPoint x: 137, startPoint y: 96, endPoint x: 67, endPoint y: 98, distance: 69.8
click at [67, 98] on div "Jessica Petersen jessica@3forkssaddlery.com · +14062090029 1 subscription" at bounding box center [180, 95] width 262 height 30
copy span "[PERSON_NAME][EMAIL_ADDRESS][DOMAIN_NAME]"
click at [66, 10] on span "Subscriptions" at bounding box center [66, 10] width 35 height 6
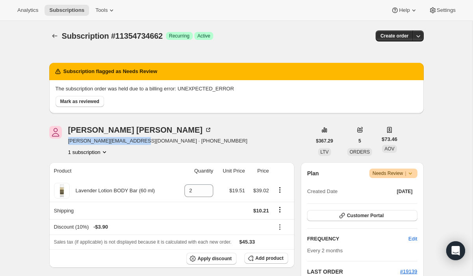
drag, startPoint x: 137, startPoint y: 141, endPoint x: 68, endPoint y: 142, distance: 69.0
click at [68, 142] on span "[PERSON_NAME][EMAIL_ADDRESS][DOMAIN_NAME] · [PHONE_NUMBER]" at bounding box center [157, 141] width 179 height 8
copy span "[PERSON_NAME][EMAIL_ADDRESS][DOMAIN_NAME]"
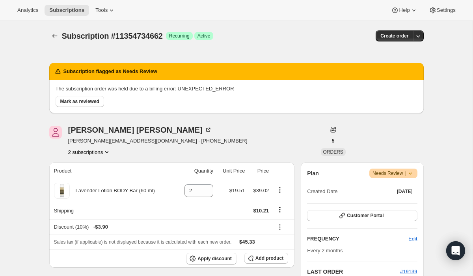
click at [94, 153] on button "2 subscriptions" at bounding box center [89, 152] width 43 height 8
click at [96, 179] on span "22613753926" at bounding box center [88, 180] width 55 height 8
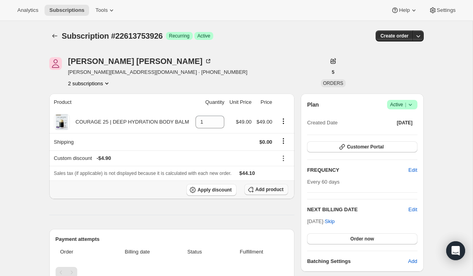
click at [268, 190] on span "Add product" at bounding box center [269, 189] width 28 height 6
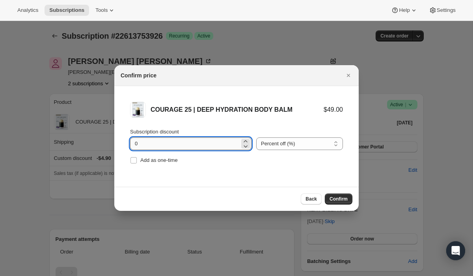
click at [166, 138] on input "0" at bounding box center [185, 143] width 110 height 13
type input "29.490"
click at [280, 145] on select "Percent off (%) Amount off ($)" at bounding box center [299, 143] width 87 height 13
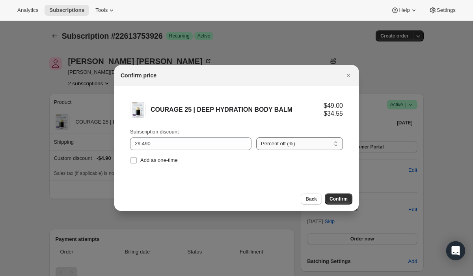
select select "fixed"
click at [256, 137] on select "Percent off (%) Amount off ($)" at bounding box center [299, 143] width 87 height 13
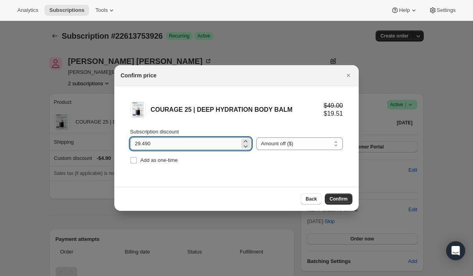
click at [177, 139] on input "29.490" at bounding box center [185, 143] width 110 height 13
click at [177, 142] on input "29.490" at bounding box center [185, 143] width 110 height 13
type input "29.49"
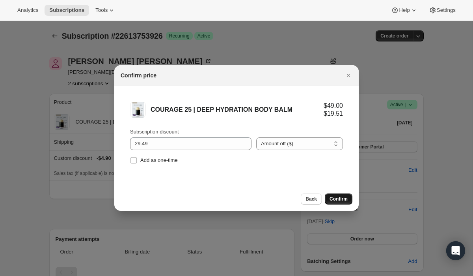
click at [336, 198] on span "Confirm" at bounding box center [339, 199] width 18 height 6
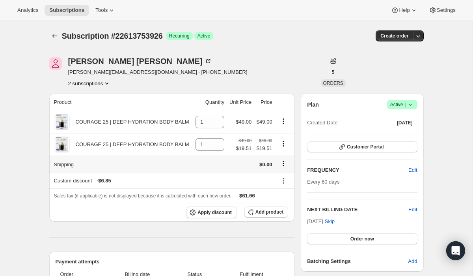
click at [283, 164] on icon "Shipping actions" at bounding box center [283, 163] width 1 height 1
click at [281, 180] on span "Edit shipping rate" at bounding box center [281, 179] width 39 height 6
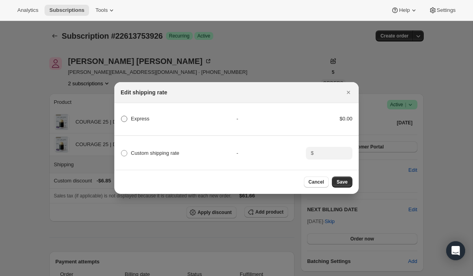
click at [145, 118] on span "Express" at bounding box center [140, 118] width 19 height 6
click at [121, 116] on input "Express" at bounding box center [121, 115] width 0 height 0
radio input "true"
click at [343, 183] on span "Save" at bounding box center [342, 182] width 11 height 6
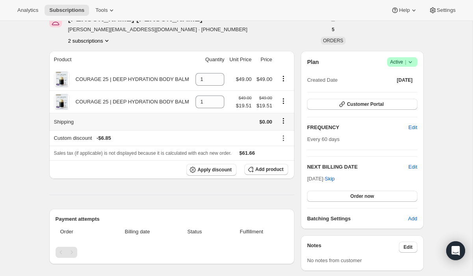
scroll to position [70, 0]
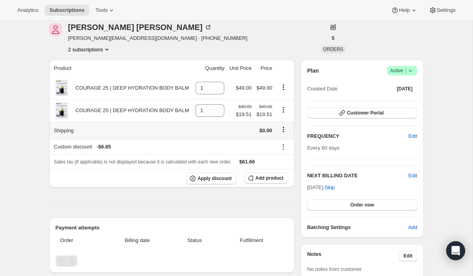
click at [283, 130] on icon "Shipping actions" at bounding box center [283, 129] width 8 height 8
click at [280, 147] on span "Edit shipping rate" at bounding box center [281, 145] width 39 height 6
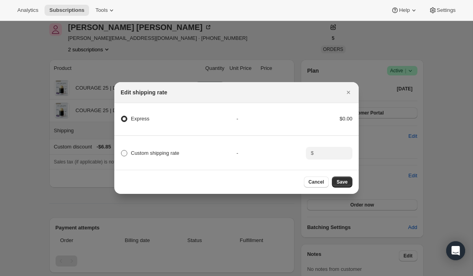
click at [161, 152] on span "Custom shipping rate" at bounding box center [155, 153] width 48 height 6
click at [121, 150] on input "Custom shipping rate" at bounding box center [121, 150] width 0 height 0
radio input "true"
radio input "false"
click at [324, 155] on input ":r8m:" at bounding box center [328, 153] width 24 height 13
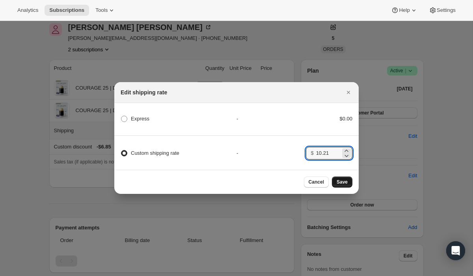
type input "10.21"
click at [342, 180] on span "Save" at bounding box center [342, 182] width 11 height 6
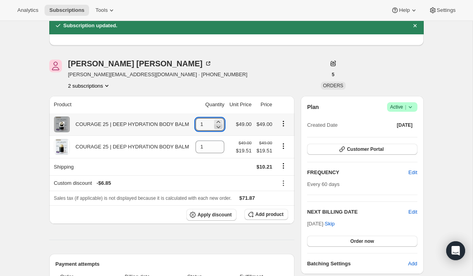
click at [217, 127] on icon at bounding box center [219, 127] width 4 height 2
type input "0"
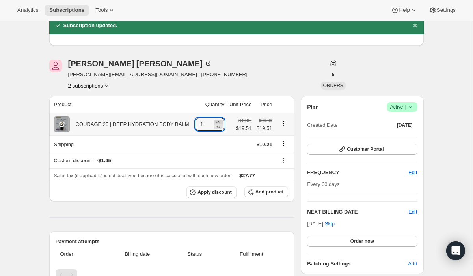
click at [216, 122] on icon at bounding box center [218, 122] width 4 height 2
type input "2"
click at [95, 87] on button "2 subscriptions" at bounding box center [89, 86] width 43 height 8
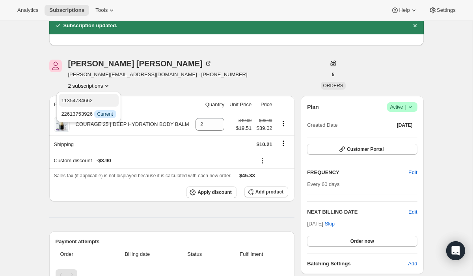
click at [95, 99] on span "11354734662" at bounding box center [88, 101] width 55 height 8
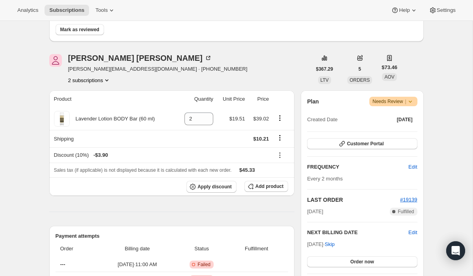
scroll to position [143, 0]
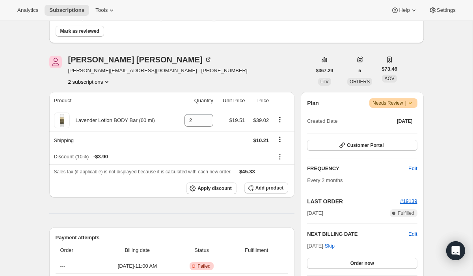
click at [93, 81] on button "2 subscriptions" at bounding box center [89, 82] width 43 height 8
click at [93, 110] on span "22613753926" at bounding box center [77, 110] width 32 height 6
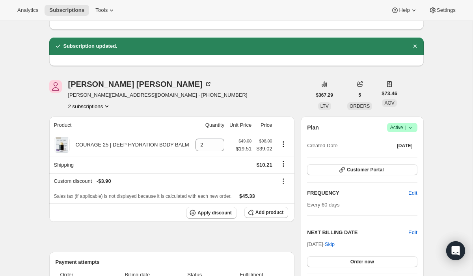
scroll to position [55, 0]
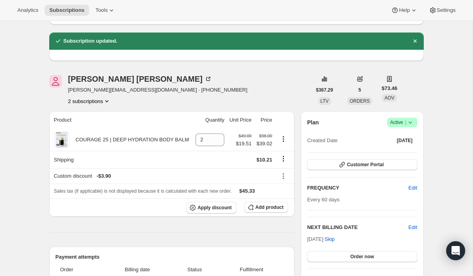
click at [96, 100] on button "2 subscriptions" at bounding box center [89, 101] width 43 height 8
click at [95, 115] on span "11354734662" at bounding box center [88, 116] width 55 height 8
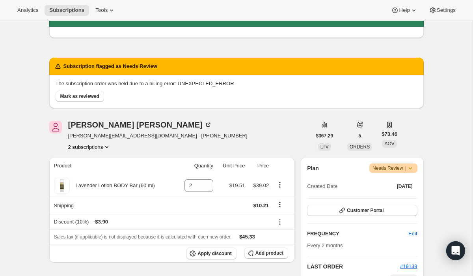
scroll to position [87, 0]
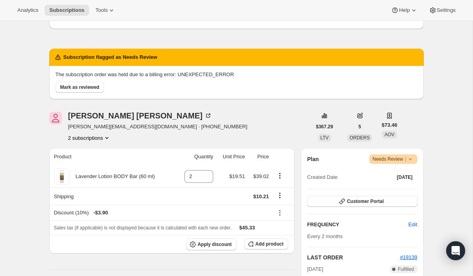
click at [412, 160] on icon at bounding box center [410, 159] width 8 height 8
click at [401, 188] on span "Cancel subscription" at bounding box center [391, 188] width 45 height 6
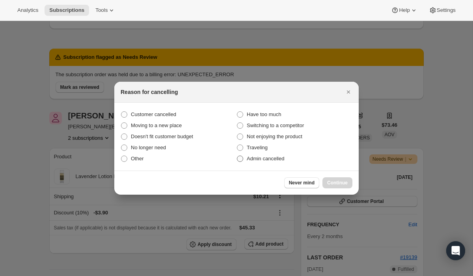
click at [266, 158] on span "Admin cancelled" at bounding box center [265, 158] width 37 height 6
click at [237, 156] on input "Admin cancelled" at bounding box center [237, 155] width 0 height 0
radio input "true"
click at [303, 184] on span "Never mind" at bounding box center [302, 182] width 26 height 6
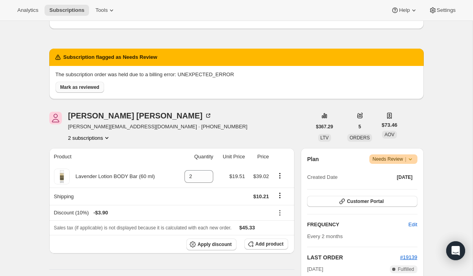
click at [88, 88] on span "Mark as reviewed" at bounding box center [79, 87] width 39 height 6
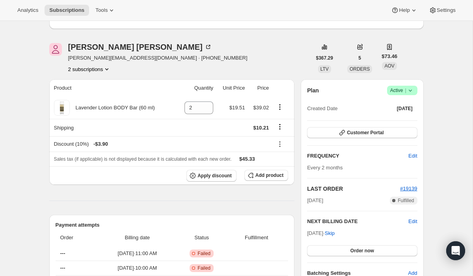
click at [411, 91] on icon at bounding box center [410, 90] width 8 height 8
click at [404, 119] on span "Cancel subscription" at bounding box center [400, 119] width 45 height 6
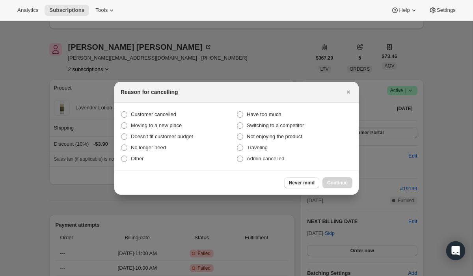
scroll to position [0, 0]
click at [272, 159] on span "Admin cancelled" at bounding box center [265, 158] width 37 height 6
click at [237, 156] on input "Admin cancelled" at bounding box center [237, 155] width 0 height 0
radio input "true"
click at [342, 181] on span "Continue" at bounding box center [337, 182] width 20 height 6
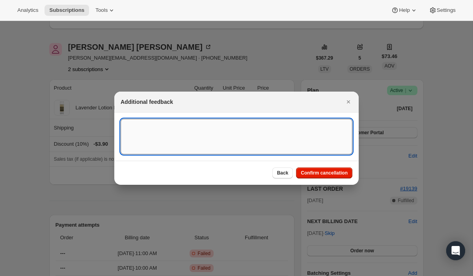
click at [227, 130] on textarea ":rqt:" at bounding box center [237, 136] width 232 height 35
type textarea "Token, payment from Stripe not working."
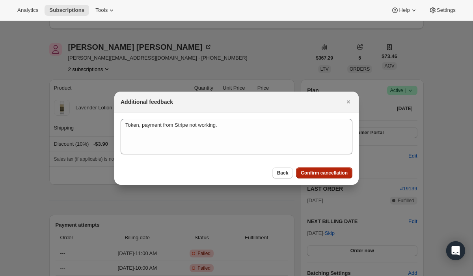
click at [311, 173] on span "Confirm cancellation" at bounding box center [324, 173] width 47 height 6
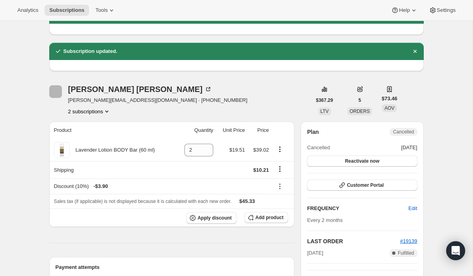
scroll to position [87, 0]
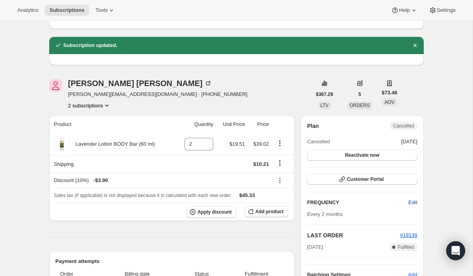
click at [413, 203] on span "Edit" at bounding box center [412, 202] width 9 height 8
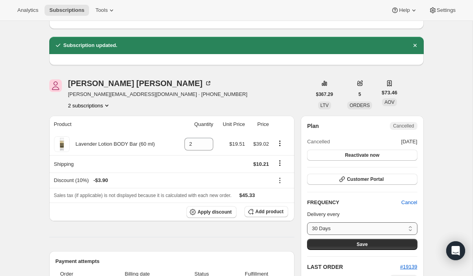
click at [379, 230] on select "30 Days 45 Days 60 Days Custom..." at bounding box center [362, 228] width 110 height 13
select select "DAY#60"
click at [307, 222] on select "30 Days 45 Days 60 Days Custom..." at bounding box center [362, 228] width 110 height 13
click at [353, 245] on button "Save" at bounding box center [362, 243] width 110 height 11
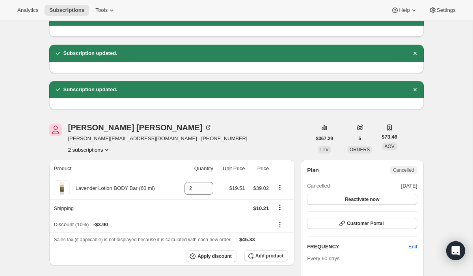
click at [91, 150] on button "2 subscriptions" at bounding box center [89, 149] width 43 height 8
click at [92, 177] on span "22613753926" at bounding box center [77, 178] width 32 height 6
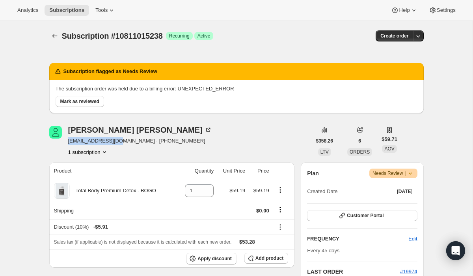
drag, startPoint x: 121, startPoint y: 142, endPoint x: 67, endPoint y: 143, distance: 54.0
click at [67, 143] on div "[PERSON_NAME] [EMAIL_ADDRESS][DOMAIN_NAME] · [PHONE_NUMBER] 1 subscription" at bounding box center [180, 141] width 262 height 30
copy span "[EMAIL_ADDRESS][DOMAIN_NAME]"
drag, startPoint x: 131, startPoint y: 132, endPoint x: 126, endPoint y: 132, distance: 5.1
click at [69, 128] on div "[PERSON_NAME]" at bounding box center [140, 130] width 144 height 8
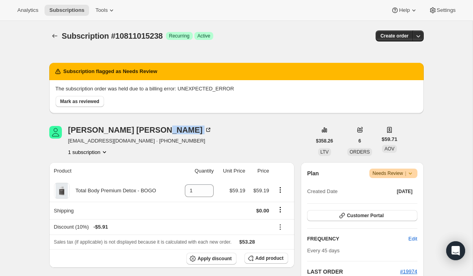
click at [167, 127] on div "[PERSON_NAME] [EMAIL_ADDRESS][DOMAIN_NAME] · [PHONE_NUMBER] 1 subscription" at bounding box center [180, 141] width 262 height 30
drag, startPoint x: 121, startPoint y: 142, endPoint x: 68, endPoint y: 141, distance: 52.8
click at [68, 141] on span "[EMAIL_ADDRESS][DOMAIN_NAME] · [PHONE_NUMBER]" at bounding box center [140, 141] width 144 height 8
copy span "[EMAIL_ADDRESS][DOMAIN_NAME]"
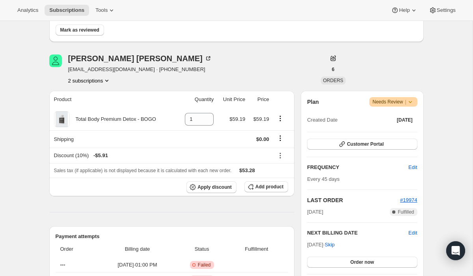
scroll to position [72, 0]
click at [97, 80] on button "2 subscriptions" at bounding box center [89, 80] width 43 height 8
click at [95, 108] on span "22614212678" at bounding box center [89, 108] width 55 height 8
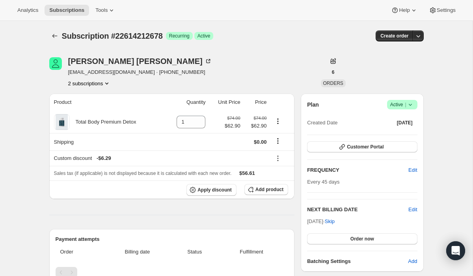
click at [99, 83] on button "2 subscriptions" at bounding box center [89, 83] width 43 height 8
click at [96, 96] on span "10811015238" at bounding box center [88, 98] width 55 height 8
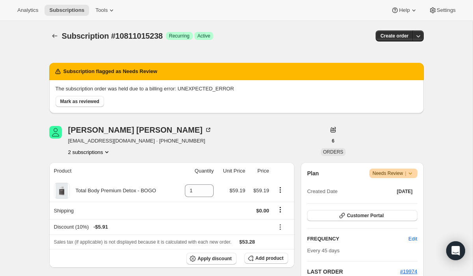
click at [95, 151] on button "2 subscriptions" at bounding box center [89, 152] width 43 height 8
click at [94, 178] on span "22614212678" at bounding box center [78, 180] width 32 height 6
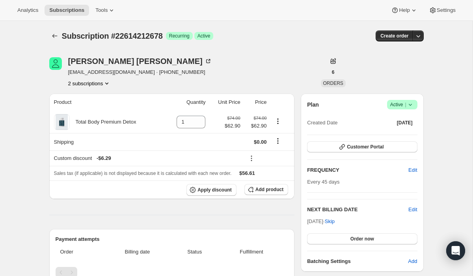
click at [98, 78] on div "jennifer warholic jbtw1224@yahoo.com · +16073722175 2 subscriptions" at bounding box center [140, 72] width 144 height 30
click at [98, 84] on button "2 subscriptions" at bounding box center [89, 83] width 43 height 8
click at [98, 96] on span "10811015238" at bounding box center [88, 98] width 55 height 8
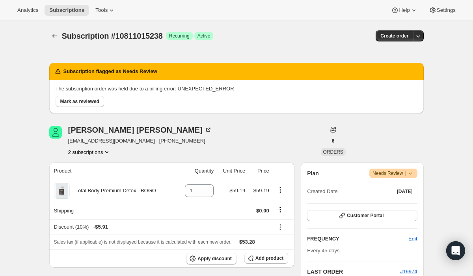
click at [97, 152] on button "2 subscriptions" at bounding box center [89, 152] width 43 height 8
click at [97, 179] on span "22614212678" at bounding box center [89, 180] width 55 height 8
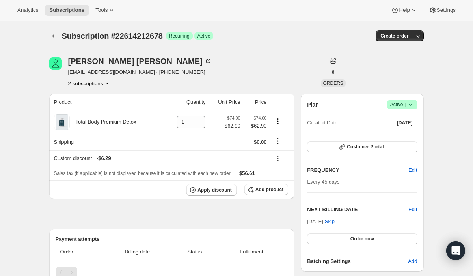
click at [93, 84] on button "2 subscriptions" at bounding box center [89, 83] width 43 height 8
click at [97, 99] on span "10811015238" at bounding box center [88, 98] width 55 height 8
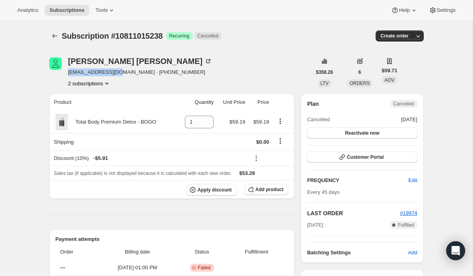
drag, startPoint x: 121, startPoint y: 73, endPoint x: 67, endPoint y: 73, distance: 54.0
click at [67, 73] on div "[PERSON_NAME] [EMAIL_ADDRESS][DOMAIN_NAME] · [PHONE_NUMBER] 2 subscriptions" at bounding box center [180, 72] width 262 height 30
copy span "[EMAIL_ADDRESS][DOMAIN_NAME]"
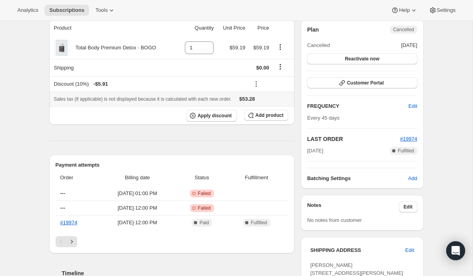
scroll to position [75, 0]
click at [71, 222] on link "#19974" at bounding box center [68, 222] width 17 height 6
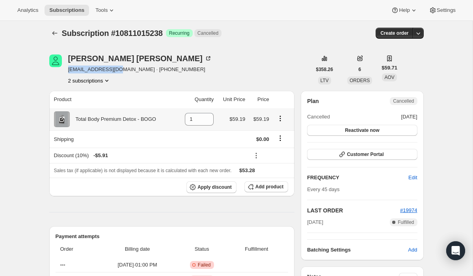
scroll to position [0, 0]
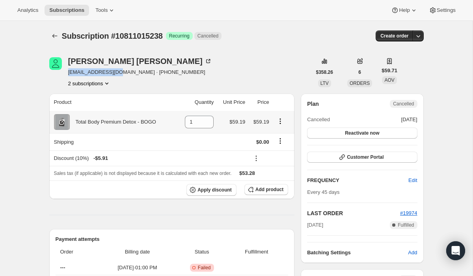
copy span "[EMAIL_ADDRESS][DOMAIN_NAME]"
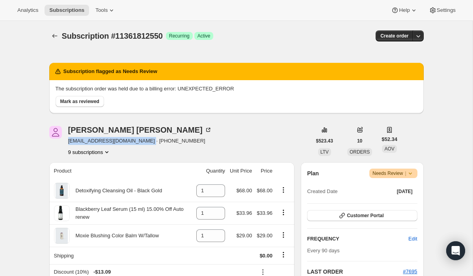
drag, startPoint x: 143, startPoint y: 141, endPoint x: 67, endPoint y: 142, distance: 76.5
click at [67, 142] on div "[PERSON_NAME] [EMAIL_ADDRESS][DOMAIN_NAME] · [PHONE_NUMBER] 9 subscriptions" at bounding box center [180, 141] width 262 height 30
copy span "[EMAIL_ADDRESS][DOMAIN_NAME]"
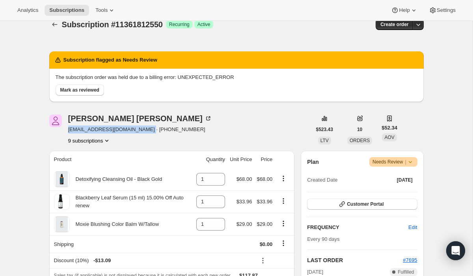
scroll to position [10, 0]
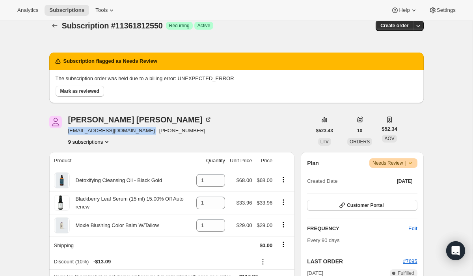
copy span "pattylowenstein@sbcglobal.net"
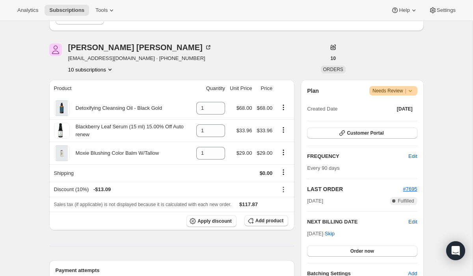
scroll to position [80, 0]
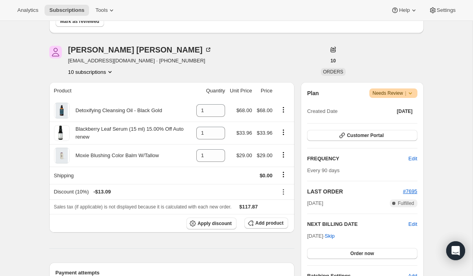
click at [95, 72] on button "10 subscriptions" at bounding box center [91, 72] width 46 height 8
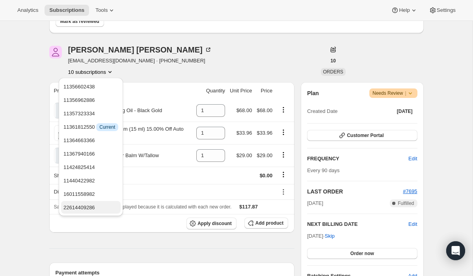
click at [95, 207] on span "22614409286" at bounding box center [79, 207] width 32 height 6
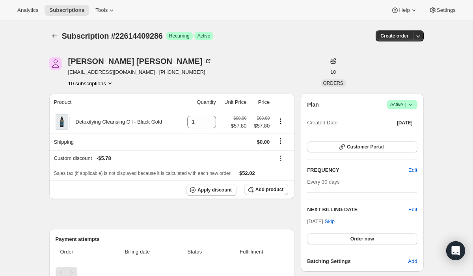
click at [98, 83] on button "10 subscriptions" at bounding box center [91, 83] width 46 height 8
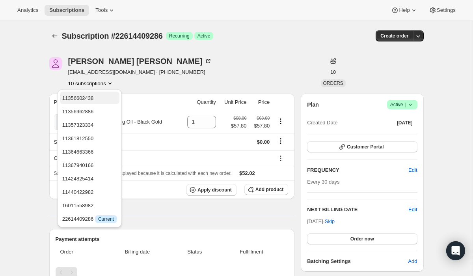
click at [98, 97] on span "11356602438" at bounding box center [89, 98] width 55 height 8
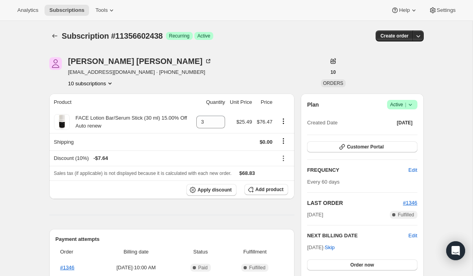
click at [96, 82] on button "10 subscriptions" at bounding box center [91, 83] width 46 height 8
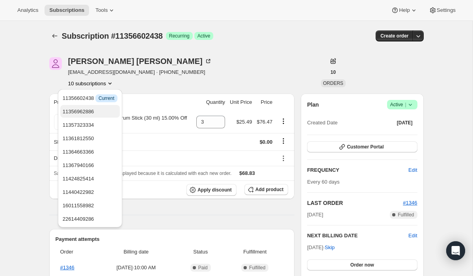
click at [94, 112] on span "11356962886" at bounding box center [79, 111] width 32 height 6
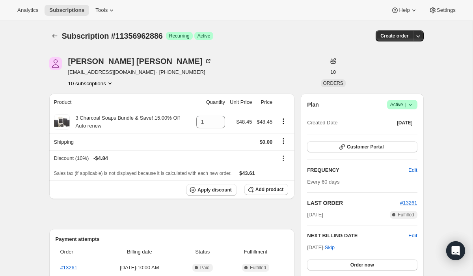
click at [97, 83] on button "10 subscriptions" at bounding box center [91, 83] width 46 height 8
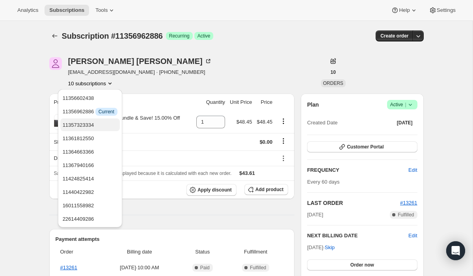
click at [93, 125] on span "11357323334" at bounding box center [79, 125] width 32 height 6
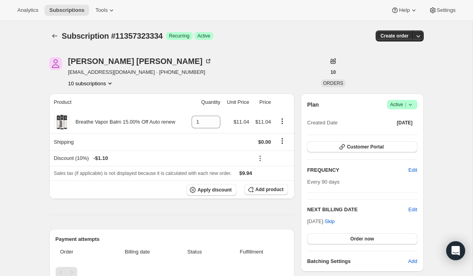
click at [98, 84] on button "10 subscriptions" at bounding box center [91, 83] width 46 height 8
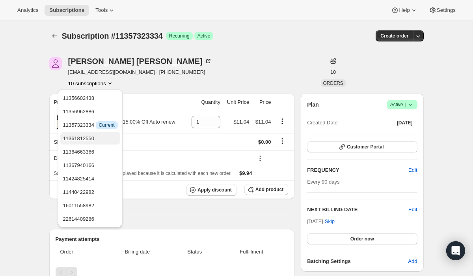
click at [92, 140] on span "11361812550" at bounding box center [79, 138] width 32 height 6
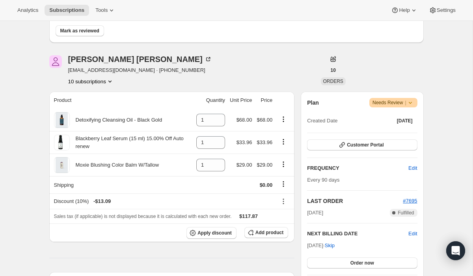
scroll to position [73, 0]
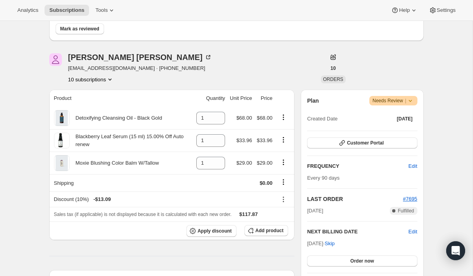
click at [103, 78] on button "10 subscriptions" at bounding box center [91, 79] width 46 height 8
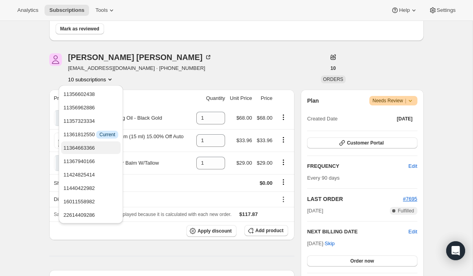
click at [99, 147] on span "11364663366" at bounding box center [90, 148] width 55 height 8
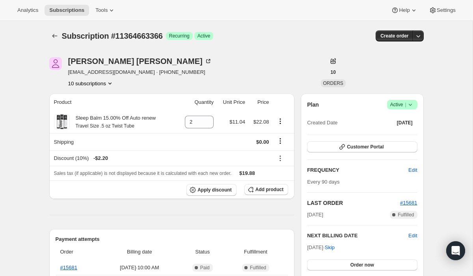
click at [104, 81] on button "10 subscriptions" at bounding box center [91, 83] width 46 height 8
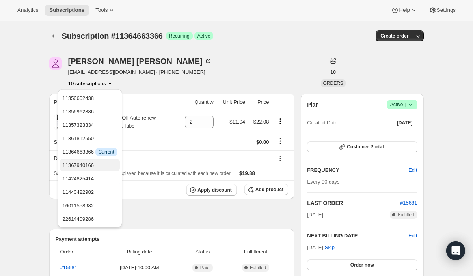
click at [98, 162] on span "11367940166" at bounding box center [89, 165] width 55 height 8
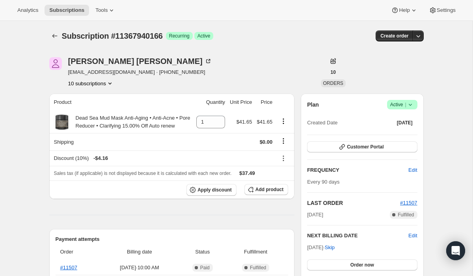
click at [106, 83] on button "10 subscriptions" at bounding box center [91, 83] width 46 height 8
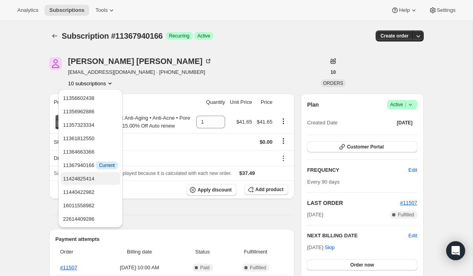
click at [99, 176] on span "11424825414" at bounding box center [90, 179] width 55 height 8
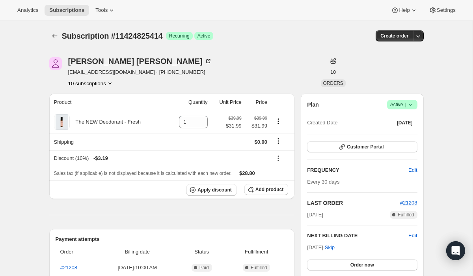
click at [105, 84] on button "10 subscriptions" at bounding box center [91, 83] width 46 height 8
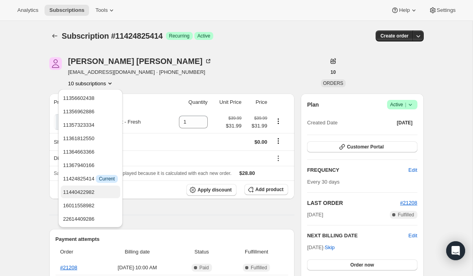
click at [101, 190] on span "11440422982" at bounding box center [90, 192] width 55 height 8
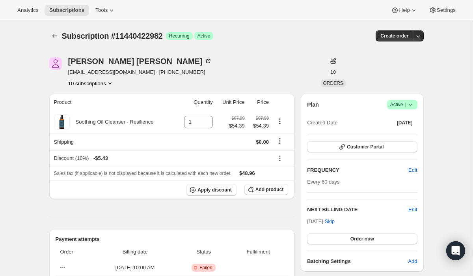
click at [104, 80] on button "10 subscriptions" at bounding box center [91, 83] width 46 height 8
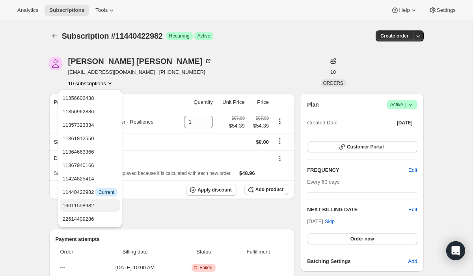
click at [98, 210] on button "16011558982" at bounding box center [90, 205] width 60 height 13
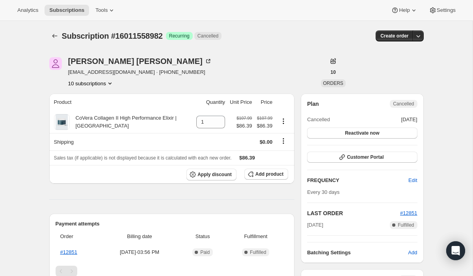
click at [93, 84] on button "10 subscriptions" at bounding box center [91, 83] width 46 height 8
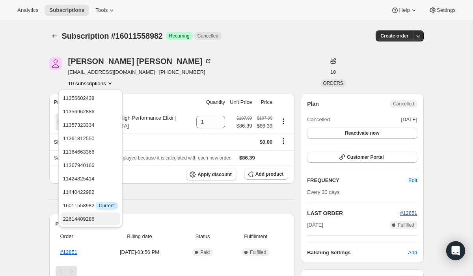
click at [95, 216] on span "22614409286" at bounding box center [79, 219] width 32 height 6
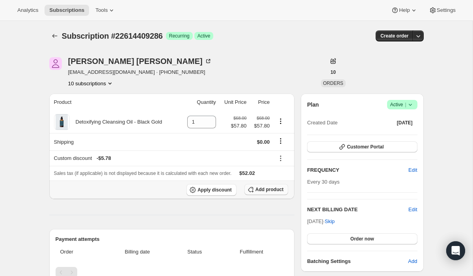
click at [260, 191] on span "Add product" at bounding box center [269, 189] width 28 height 6
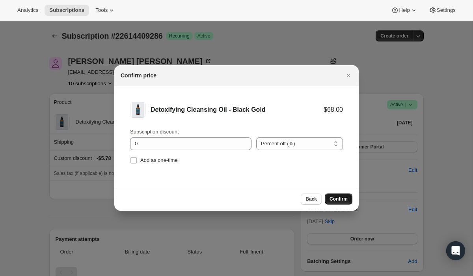
click at [340, 202] on button "Confirm" at bounding box center [339, 198] width 28 height 11
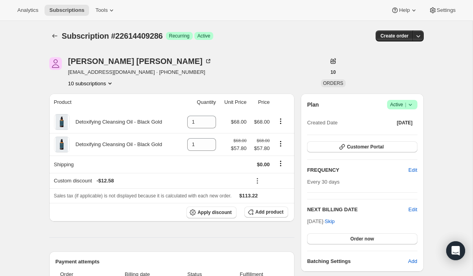
click at [92, 80] on button "10 subscriptions" at bounding box center [91, 83] width 46 height 8
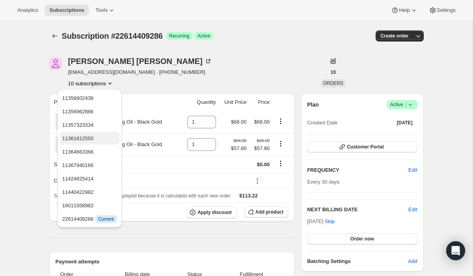
click at [100, 137] on span "11361812550" at bounding box center [89, 138] width 55 height 8
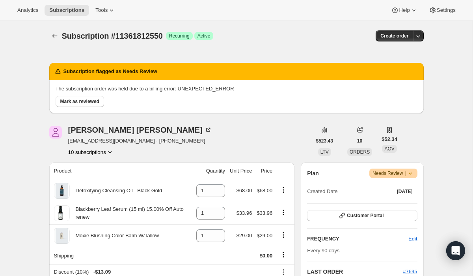
click at [99, 153] on button "10 subscriptions" at bounding box center [91, 152] width 46 height 8
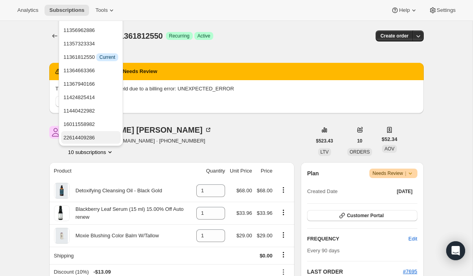
click at [100, 141] on span "22614409286" at bounding box center [90, 138] width 55 height 8
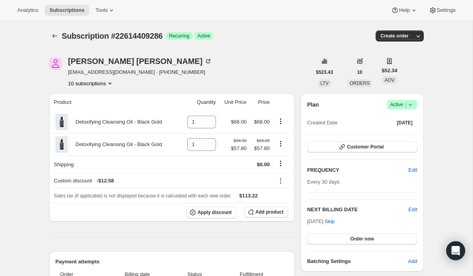
click at [94, 81] on button "10 subscriptions" at bounding box center [91, 83] width 46 height 8
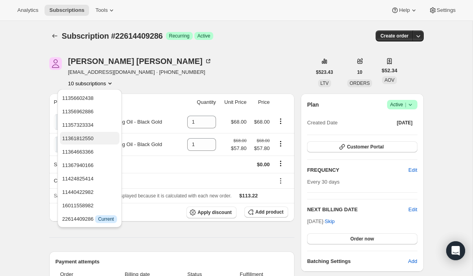
click at [98, 134] on span "11361812550" at bounding box center [89, 138] width 55 height 8
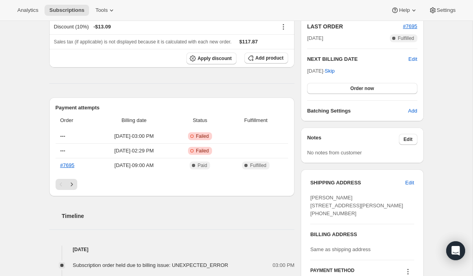
scroll to position [278, 0]
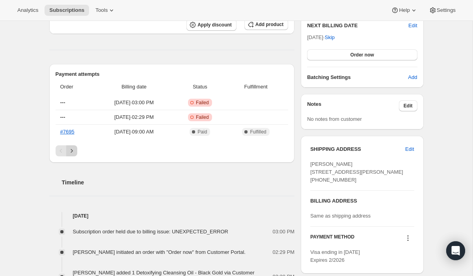
click at [73, 151] on icon "Next" at bounding box center [72, 151] width 8 height 8
click at [70, 149] on icon "Next" at bounding box center [72, 151] width 8 height 8
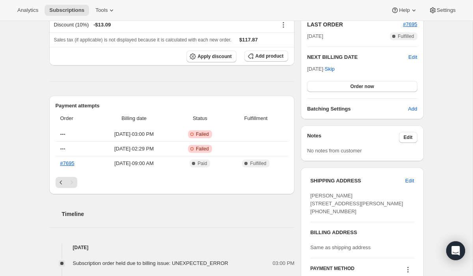
scroll to position [240, 0]
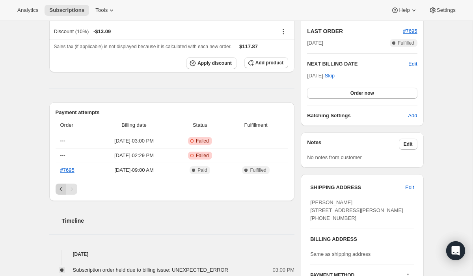
click at [62, 187] on icon "Previous" at bounding box center [61, 189] width 8 height 8
click at [72, 188] on icon "Next" at bounding box center [72, 189] width 8 height 8
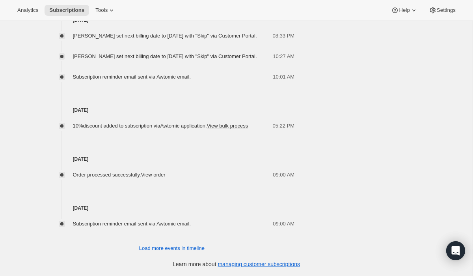
scroll to position [700, 0]
click at [152, 248] on span "Load more events in timeline" at bounding box center [171, 248] width 65 height 8
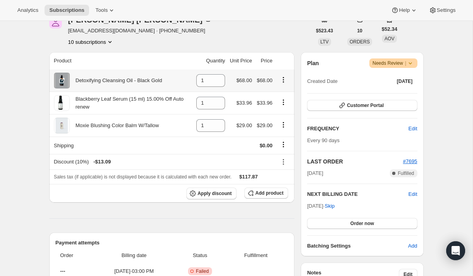
scroll to position [111, 0]
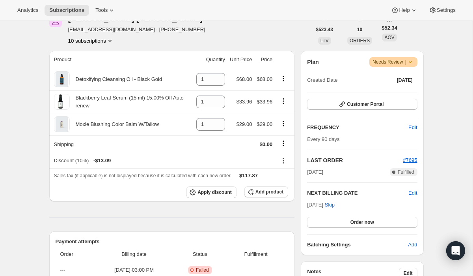
click at [99, 39] on button "10 subscriptions" at bounding box center [91, 41] width 46 height 8
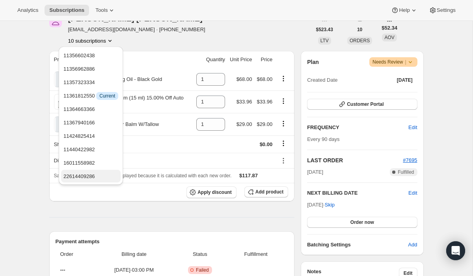
click at [112, 175] on span "22614409286" at bounding box center [90, 176] width 55 height 8
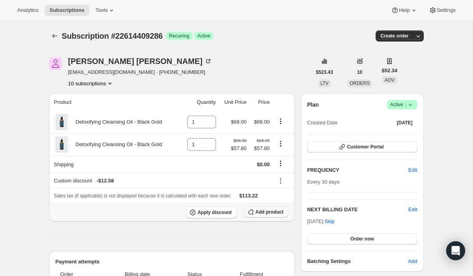
click at [272, 212] on span "Add product" at bounding box center [269, 212] width 28 height 6
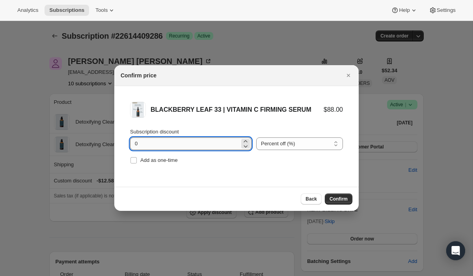
click at [206, 147] on input "0" at bounding box center [185, 143] width 110 height 13
type input "54.04"
click at [297, 146] on select "Percent off (%) Amount off ($)" at bounding box center [299, 143] width 87 height 13
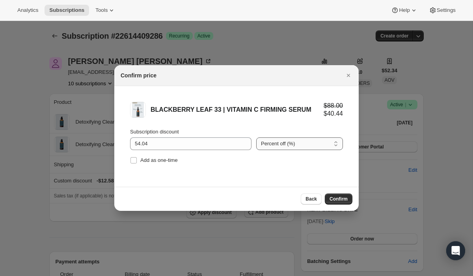
select select "fixed"
click at [256, 137] on select "Percent off (%) Amount off ($)" at bounding box center [299, 143] width 87 height 13
click at [337, 199] on span "Confirm" at bounding box center [339, 199] width 18 height 6
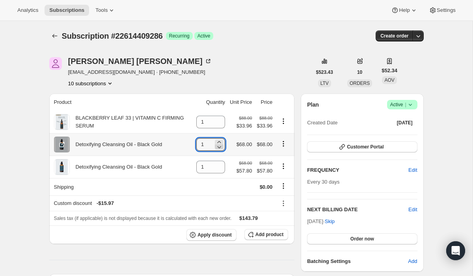
click at [218, 147] on icon at bounding box center [220, 147] width 4 height 2
type input "0"
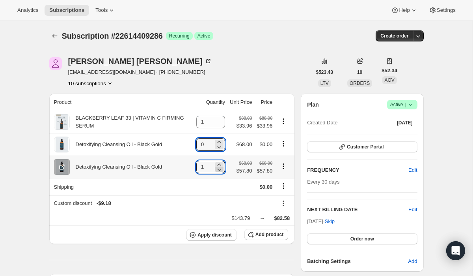
click at [217, 169] on icon at bounding box center [219, 169] width 8 height 8
type input "0"
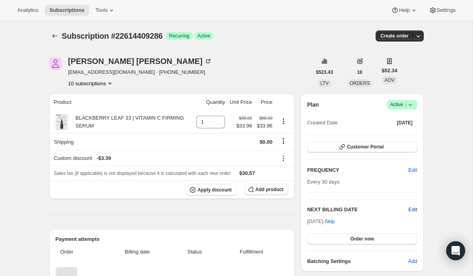
click at [414, 209] on span "Edit" at bounding box center [412, 209] width 9 height 8
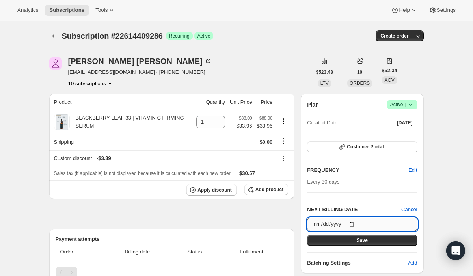
click at [355, 224] on input "2025-09-25" at bounding box center [362, 223] width 110 height 13
click at [355, 225] on input "2025-10-01" at bounding box center [362, 223] width 110 height 13
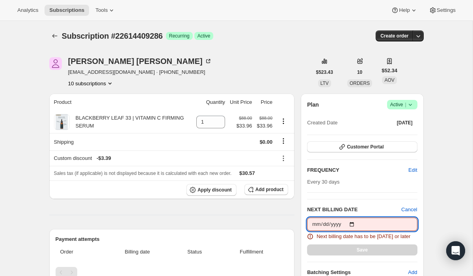
type input "2025-10-01"
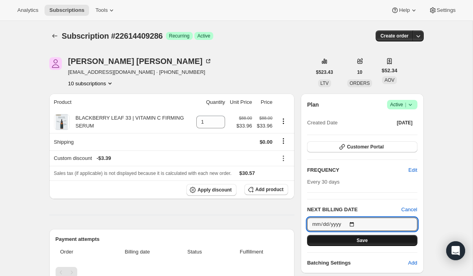
click at [359, 239] on span "Save" at bounding box center [362, 240] width 11 height 6
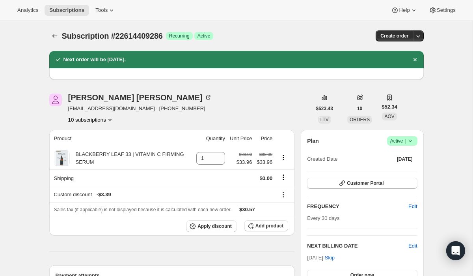
click at [95, 119] on button "10 subscriptions" at bounding box center [91, 119] width 46 height 8
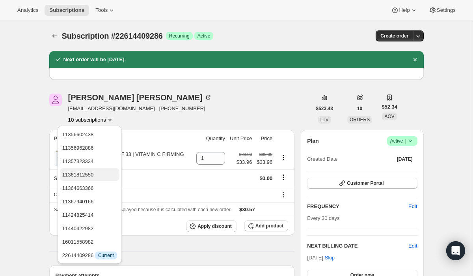
click at [95, 174] on span "11361812550" at bounding box center [89, 175] width 55 height 8
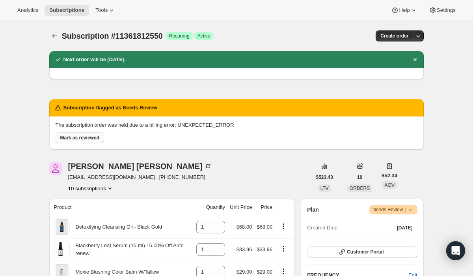
click at [86, 138] on span "Mark as reviewed" at bounding box center [79, 137] width 39 height 6
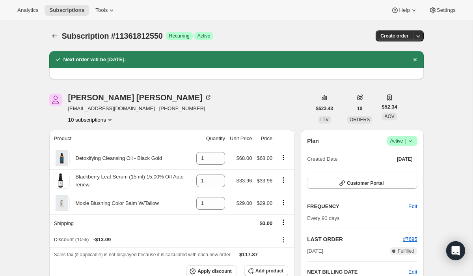
click at [407, 138] on icon at bounding box center [410, 141] width 8 height 8
click at [402, 169] on span "Cancel subscription" at bounding box center [400, 170] width 45 height 6
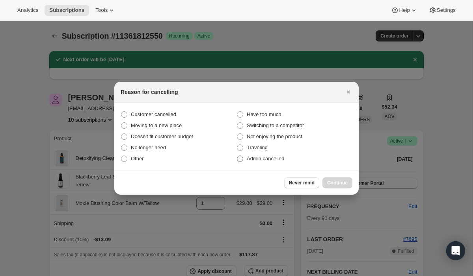
click at [280, 159] on span "Admin cancelled" at bounding box center [265, 158] width 37 height 6
click at [237, 156] on input "Admin cancelled" at bounding box center [237, 155] width 0 height 0
radio input "true"
click at [337, 185] on span "Continue" at bounding box center [337, 182] width 20 height 6
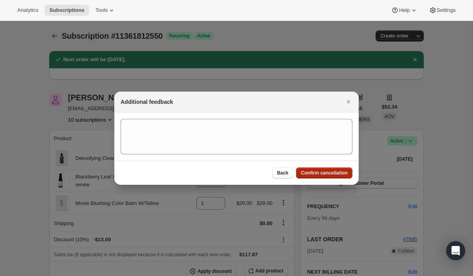
click at [335, 174] on span "Confirm cancellation" at bounding box center [324, 173] width 47 height 6
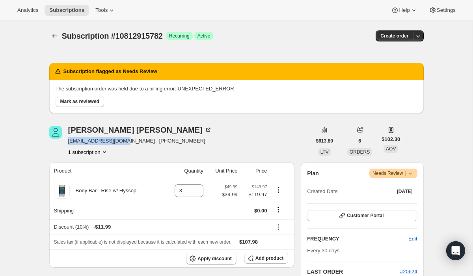
drag, startPoint x: 127, startPoint y: 142, endPoint x: 69, endPoint y: 142, distance: 58.0
click at [69, 142] on span "[EMAIL_ADDRESS][DOMAIN_NAME] · [PHONE_NUMBER]" at bounding box center [140, 141] width 144 height 8
copy span "[EMAIL_ADDRESS][DOMAIN_NAME]"
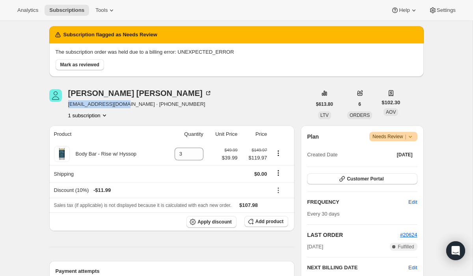
scroll to position [38, 0]
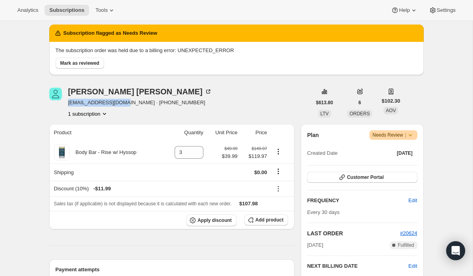
copy span "[EMAIL_ADDRESS][DOMAIN_NAME]"
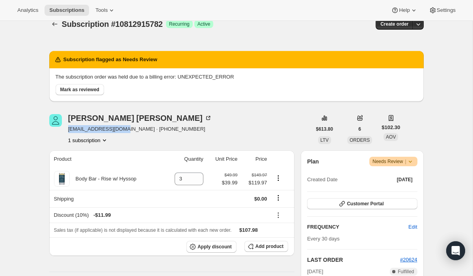
scroll to position [0, 0]
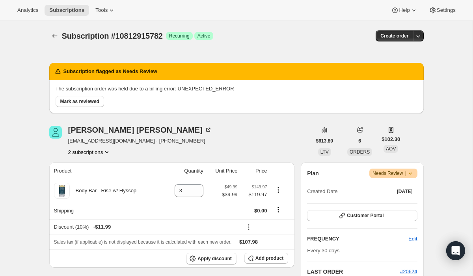
click at [84, 152] on button "2 subscriptions" at bounding box center [89, 152] width 43 height 8
click at [90, 177] on span "22614835270" at bounding box center [78, 180] width 32 height 6
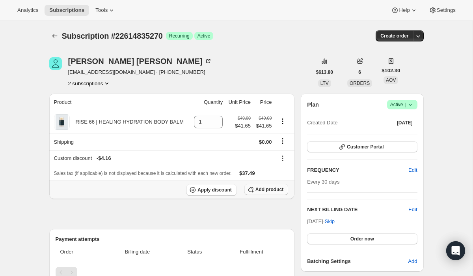
click at [259, 190] on span "Add product" at bounding box center [269, 189] width 28 height 6
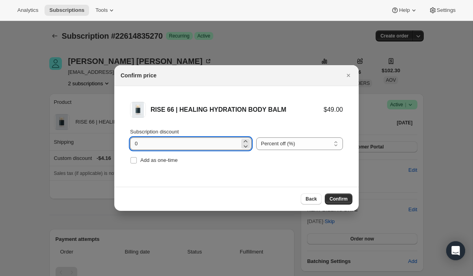
click at [155, 143] on input "0" at bounding box center [185, 143] width 110 height 13
type input "9.01"
click at [276, 143] on select "Percent off (%) Amount off ($)" at bounding box center [299, 143] width 87 height 13
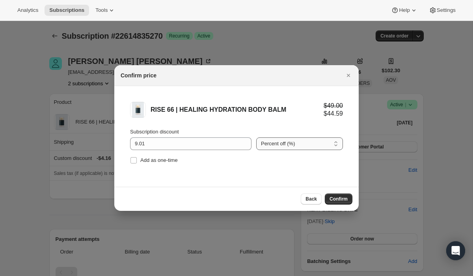
click at [256, 137] on select "Percent off (%) Amount off ($)" at bounding box center [299, 143] width 87 height 13
click at [264, 147] on select "Percent off (%) Amount off ($)" at bounding box center [299, 143] width 87 height 13
select select "percentage"
click at [256, 137] on select "Percent off (%) Amount off ($)" at bounding box center [299, 143] width 87 height 13
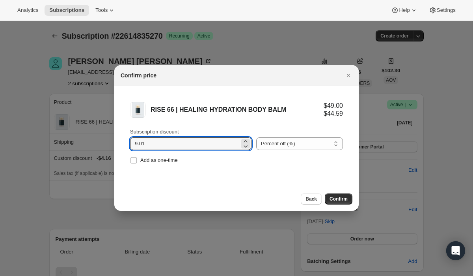
drag, startPoint x: 155, startPoint y: 143, endPoint x: 107, endPoint y: 143, distance: 48.1
type input "2"
type input "9.01"
click at [267, 145] on select "Percent off (%) Amount off ($)" at bounding box center [299, 143] width 87 height 13
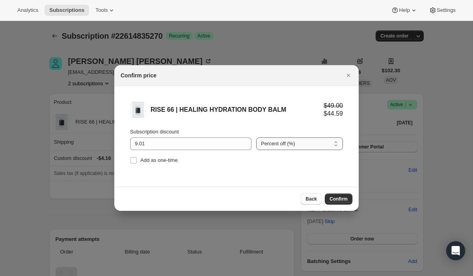
select select "fixed"
click at [256, 137] on select "Percent off (%) Amount off ($)" at bounding box center [299, 143] width 87 height 13
click at [341, 197] on span "Confirm" at bounding box center [339, 199] width 18 height 6
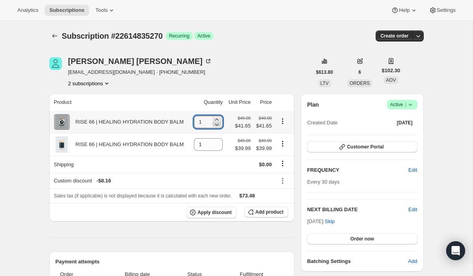
click at [214, 125] on icon at bounding box center [217, 124] width 8 height 8
type input "0"
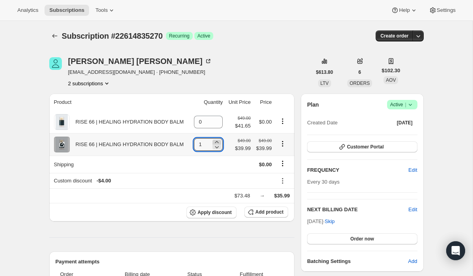
click at [216, 142] on icon at bounding box center [217, 142] width 8 height 8
type input "3"
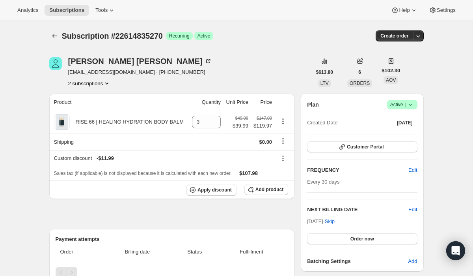
click at [91, 84] on button "2 subscriptions" at bounding box center [89, 83] width 43 height 8
click at [92, 97] on span "10812915782" at bounding box center [77, 98] width 32 height 6
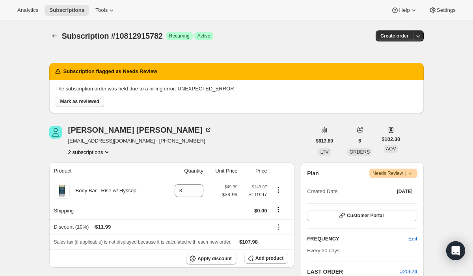
click at [95, 104] on span "Mark as reviewed" at bounding box center [79, 101] width 39 height 6
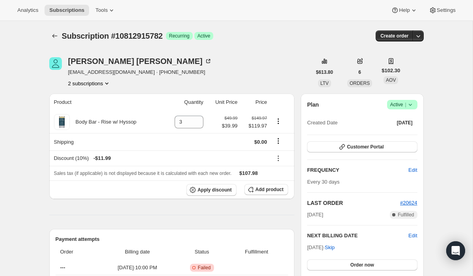
click at [409, 106] on icon at bounding box center [410, 105] width 8 height 8
click at [403, 133] on span "Cancel subscription" at bounding box center [400, 133] width 45 height 6
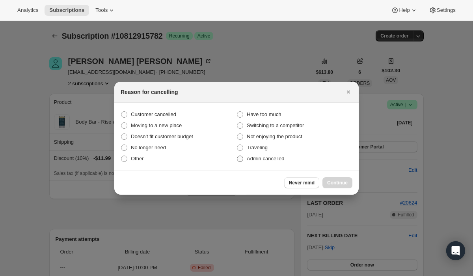
click at [264, 158] on span "Admin cancelled" at bounding box center [265, 158] width 37 height 6
click at [237, 156] on input "Admin cancelled" at bounding box center [237, 155] width 0 height 0
radio input "true"
click at [333, 182] on span "Continue" at bounding box center [337, 182] width 20 height 6
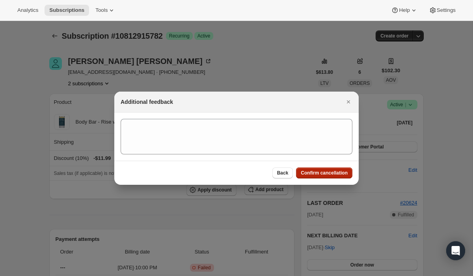
click at [331, 174] on span "Confirm cancellation" at bounding box center [324, 173] width 47 height 6
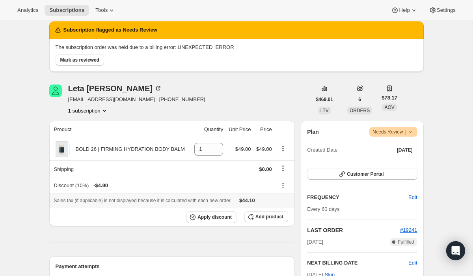
scroll to position [39, 0]
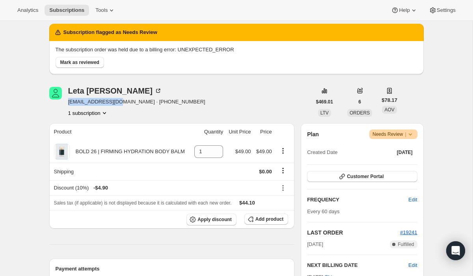
drag, startPoint x: 116, startPoint y: 103, endPoint x: 67, endPoint y: 104, distance: 49.3
click at [67, 104] on div "[PERSON_NAME] [EMAIL_ADDRESS][DOMAIN_NAME] · [PHONE_NUMBER] 1 subscription" at bounding box center [180, 102] width 262 height 30
copy span "[EMAIL_ADDRESS][DOMAIN_NAME]"
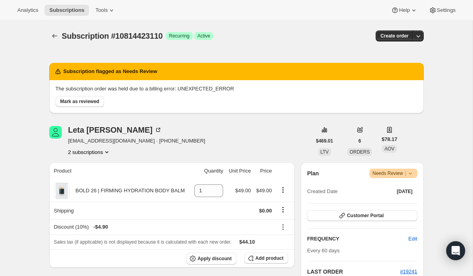
click at [91, 155] on button "2 subscriptions" at bounding box center [89, 152] width 43 height 8
click at [91, 179] on span "22614900806" at bounding box center [78, 180] width 32 height 6
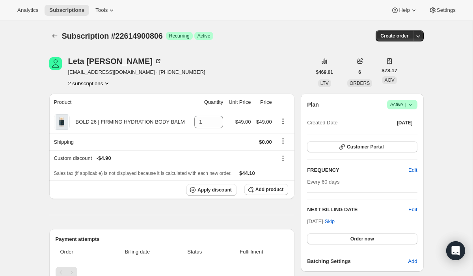
click at [100, 84] on button "2 subscriptions" at bounding box center [89, 83] width 43 height 8
click at [95, 99] on span "10814423110" at bounding box center [88, 98] width 55 height 8
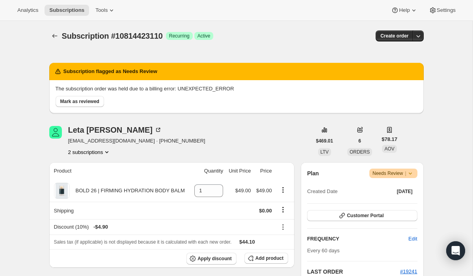
click at [93, 151] on button "2 subscriptions" at bounding box center [89, 152] width 43 height 8
click at [94, 179] on span "22614900806" at bounding box center [78, 180] width 32 height 6
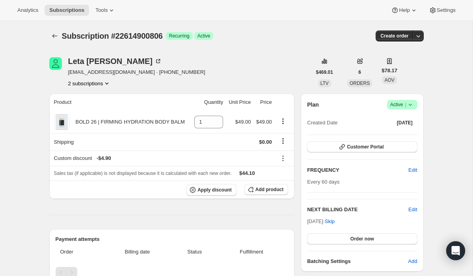
click at [97, 84] on button "2 subscriptions" at bounding box center [89, 83] width 43 height 8
click at [86, 83] on button "2 subscriptions" at bounding box center [89, 83] width 43 height 8
click at [88, 98] on span "10814423110" at bounding box center [77, 98] width 32 height 6
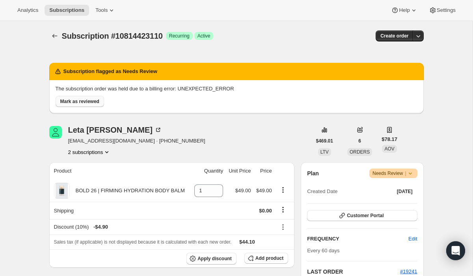
click at [78, 103] on span "Mark as reviewed" at bounding box center [79, 101] width 39 height 6
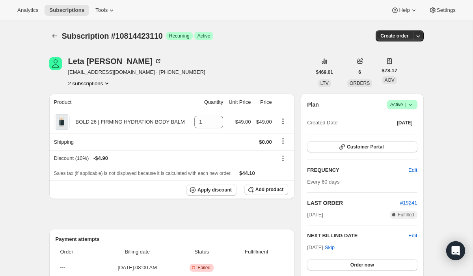
click at [412, 103] on icon at bounding box center [410, 105] width 8 height 8
click at [403, 134] on span "Cancel subscription" at bounding box center [400, 133] width 45 height 6
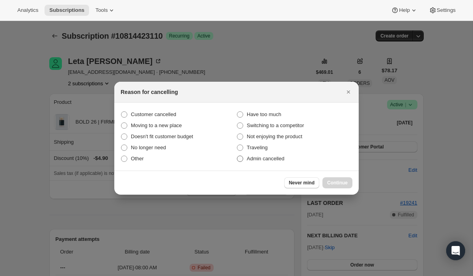
click at [275, 158] on span "Admin cancelled" at bounding box center [265, 158] width 37 height 6
click at [237, 156] on input "Admin cancelled" at bounding box center [237, 155] width 0 height 0
radio input "true"
click at [342, 181] on span "Continue" at bounding box center [337, 182] width 20 height 6
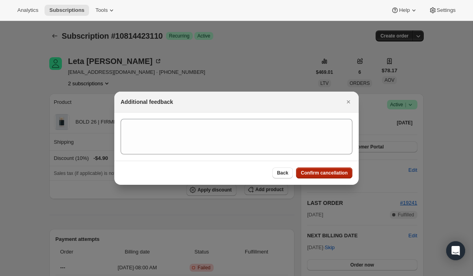
click at [337, 172] on span "Confirm cancellation" at bounding box center [324, 173] width 47 height 6
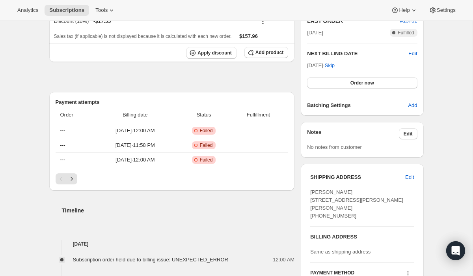
scroll to position [250, 0]
click at [75, 178] on icon "Next" at bounding box center [72, 179] width 8 height 8
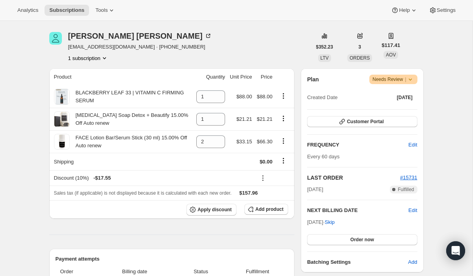
scroll to position [93, 0]
drag, startPoint x: 130, startPoint y: 48, endPoint x: 68, endPoint y: 51, distance: 62.4
click at [68, 51] on span "[EMAIL_ADDRESS][DOMAIN_NAME] · [PHONE_NUMBER]" at bounding box center [140, 47] width 144 height 8
copy span "[EMAIL_ADDRESS][DOMAIN_NAME]"
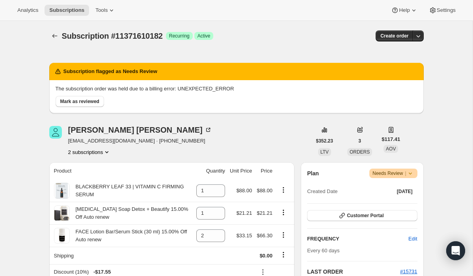
click at [91, 151] on button "2 subscriptions" at bounding box center [89, 152] width 43 height 8
click at [91, 179] on span "22615031878" at bounding box center [79, 180] width 32 height 6
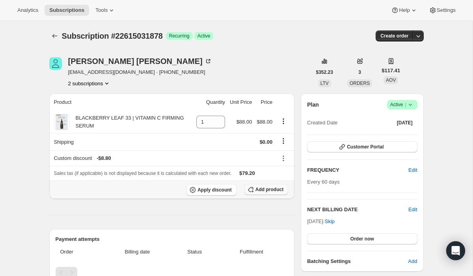
click at [270, 191] on span "Add product" at bounding box center [269, 189] width 28 height 6
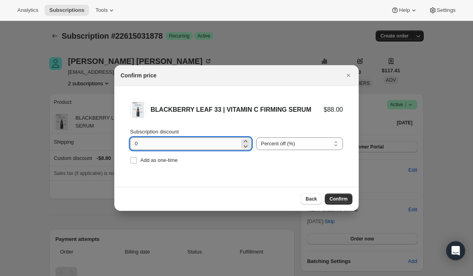
click at [204, 144] on input "0" at bounding box center [185, 143] width 110 height 13
type input "20"
click at [338, 198] on span "Confirm" at bounding box center [339, 199] width 18 height 6
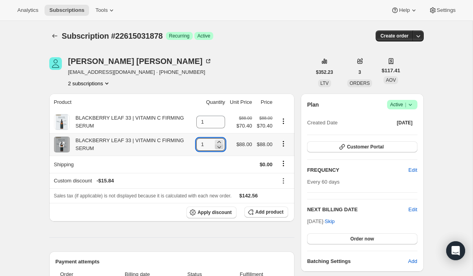
click at [218, 147] on icon at bounding box center [220, 147] width 4 height 2
type input "0"
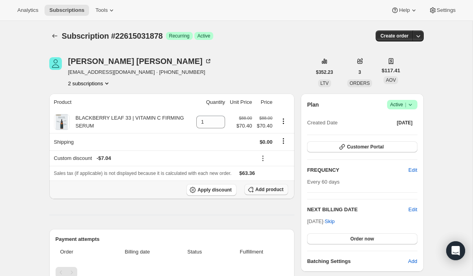
click at [263, 190] on span "Add product" at bounding box center [269, 189] width 28 height 6
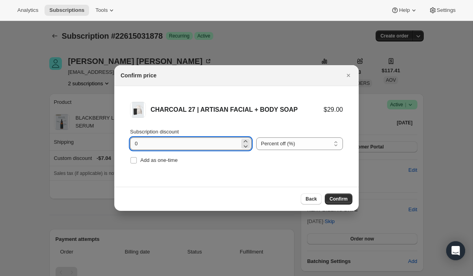
click at [198, 141] on input "0" at bounding box center [185, 143] width 110 height 13
type input "2"
type input "7.98"
click at [266, 147] on select "Percent off (%) Amount off ($)" at bounding box center [299, 143] width 87 height 13
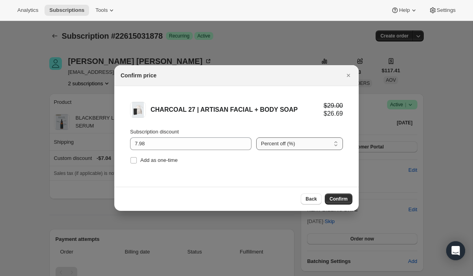
select select "fixed"
click at [256, 137] on select "Percent off (%) Amount off ($)" at bounding box center [299, 143] width 87 height 13
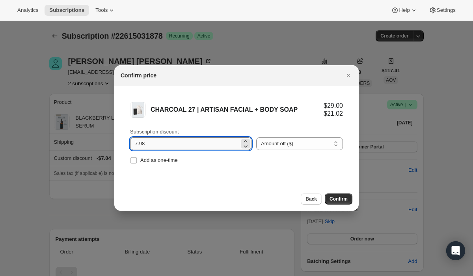
click at [149, 142] on input "7.98" at bounding box center [185, 143] width 110 height 13
click at [141, 144] on input "7.99" at bounding box center [185, 143] width 110 height 13
type input "7.79"
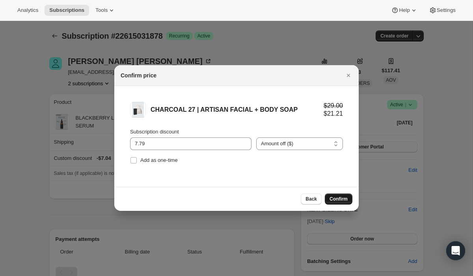
click at [337, 200] on span "Confirm" at bounding box center [339, 199] width 18 height 6
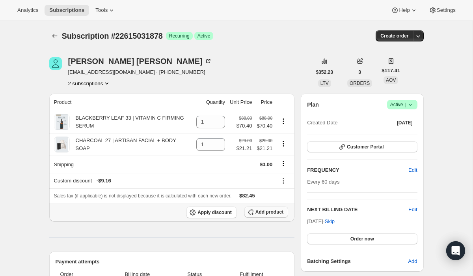
click at [273, 212] on span "Add product" at bounding box center [269, 212] width 28 height 6
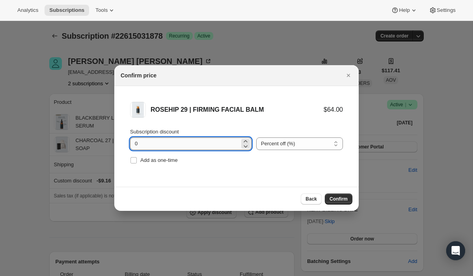
click at [188, 144] on input "0" at bounding box center [185, 143] width 110 height 13
type input "33.85"
click at [266, 144] on select "Percent off (%) Amount off ($)" at bounding box center [299, 143] width 87 height 13
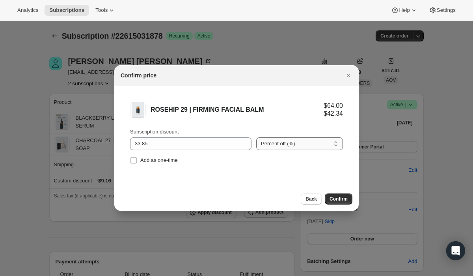
select select "fixed"
click at [256, 137] on select "Percent off (%) Amount off ($)" at bounding box center [299, 143] width 87 height 13
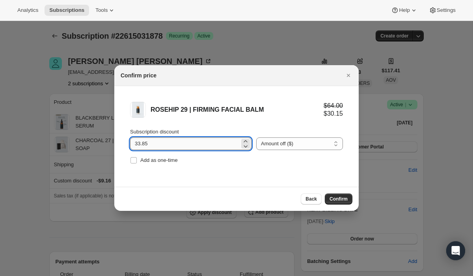
click at [140, 144] on input "33.85" at bounding box center [185, 143] width 110 height 13
type input "30.85"
click at [336, 199] on span "Confirm" at bounding box center [339, 199] width 18 height 6
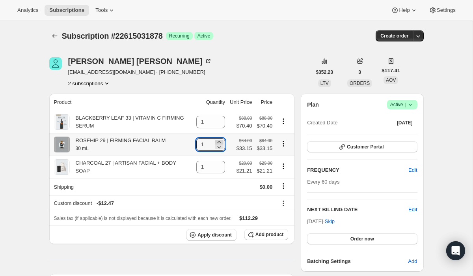
click at [218, 142] on icon at bounding box center [219, 142] width 8 height 8
type input "2"
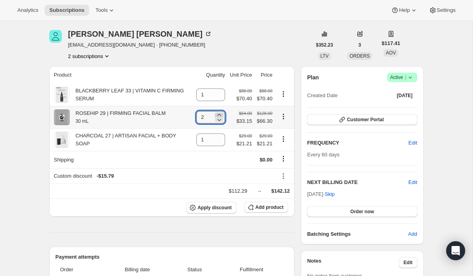
scroll to position [32, 0]
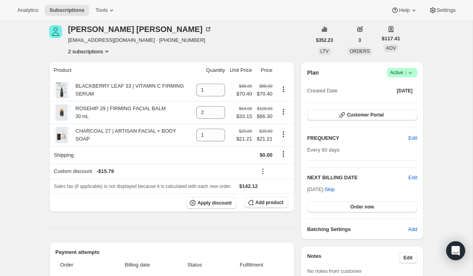
click at [92, 50] on button "2 subscriptions" at bounding box center [89, 51] width 43 height 8
click at [93, 65] on span "11371610182" at bounding box center [88, 66] width 55 height 8
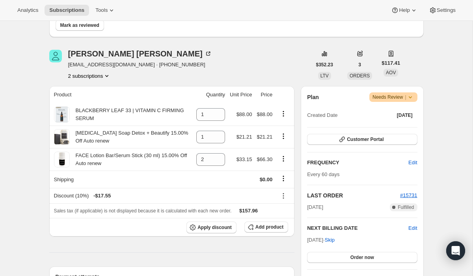
scroll to position [74, 0]
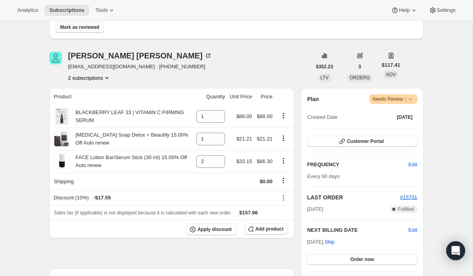
click at [96, 28] on span "Mark as reviewed" at bounding box center [79, 27] width 39 height 6
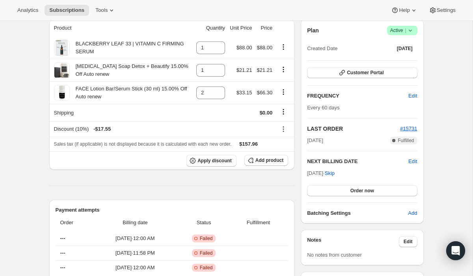
click at [407, 32] on icon at bounding box center [410, 30] width 8 height 8
click at [406, 61] on span "Cancel subscription" at bounding box center [400, 59] width 45 height 6
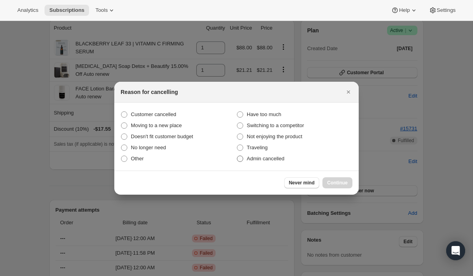
click at [279, 160] on span "Admin cancelled" at bounding box center [265, 158] width 37 height 6
click at [237, 156] on input "Admin cancelled" at bounding box center [237, 155] width 0 height 0
radio input "true"
click at [332, 180] on span "Continue" at bounding box center [337, 182] width 20 height 6
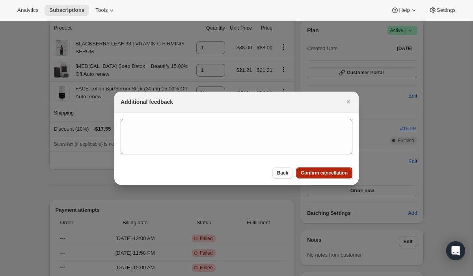
click at [330, 172] on span "Confirm cancellation" at bounding box center [324, 173] width 47 height 6
